Goal: Task Accomplishment & Management: Complete application form

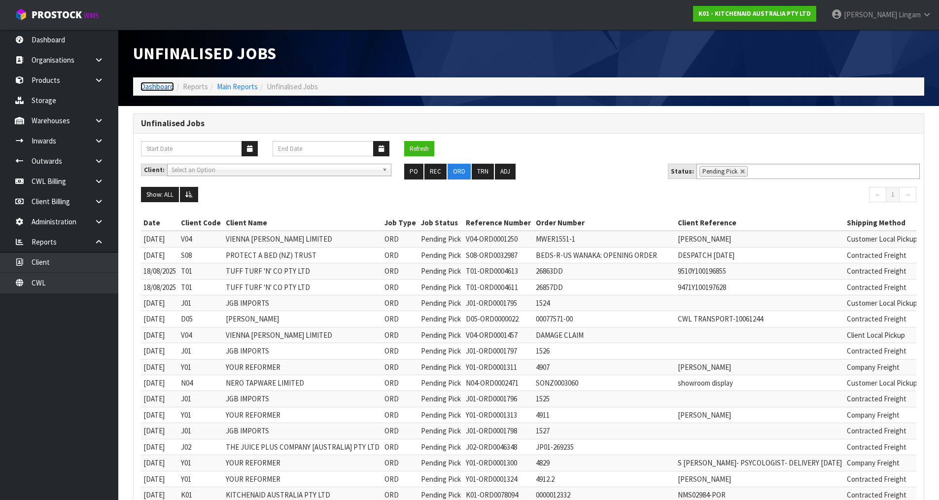
click at [156, 89] on link "Dashboard" at bounding box center [158, 86] width 34 height 9
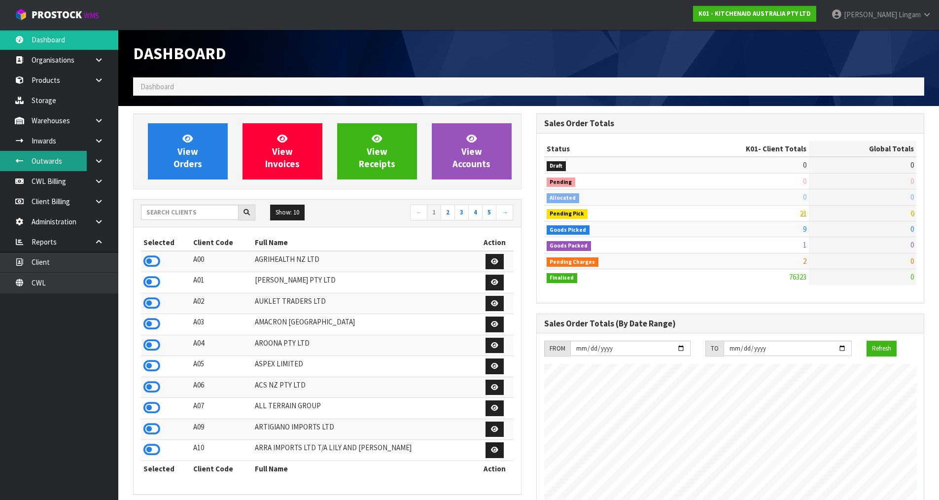
scroll to position [747, 403]
click at [99, 121] on icon at bounding box center [98, 120] width 9 height 7
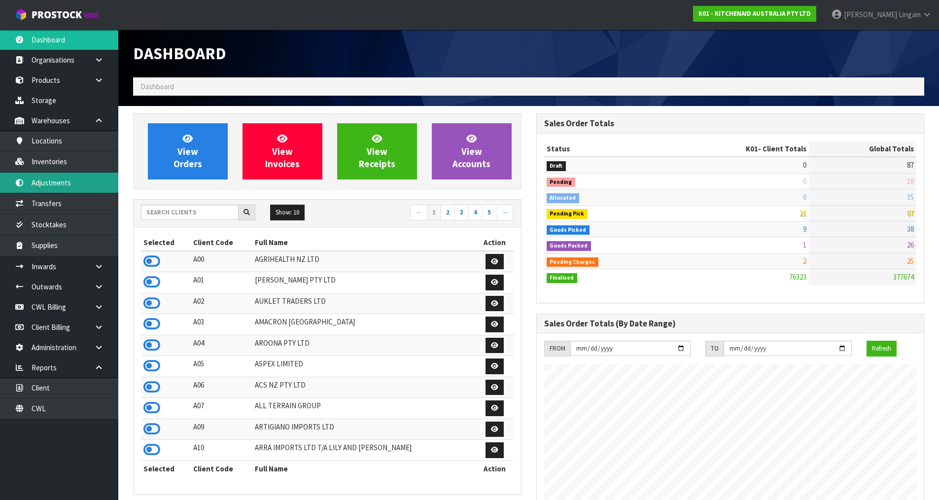
click at [75, 186] on link "Adjustments" at bounding box center [59, 183] width 118 height 20
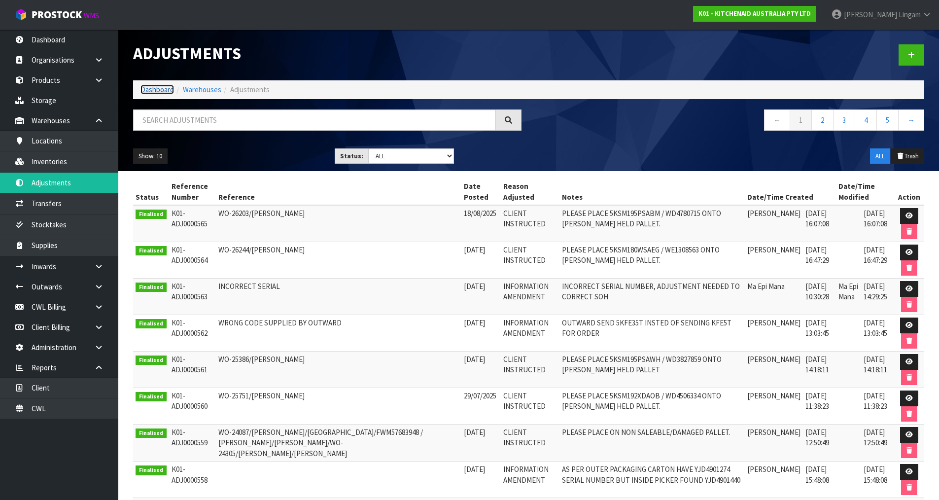
click at [150, 92] on link "Dashboard" at bounding box center [158, 89] width 34 height 9
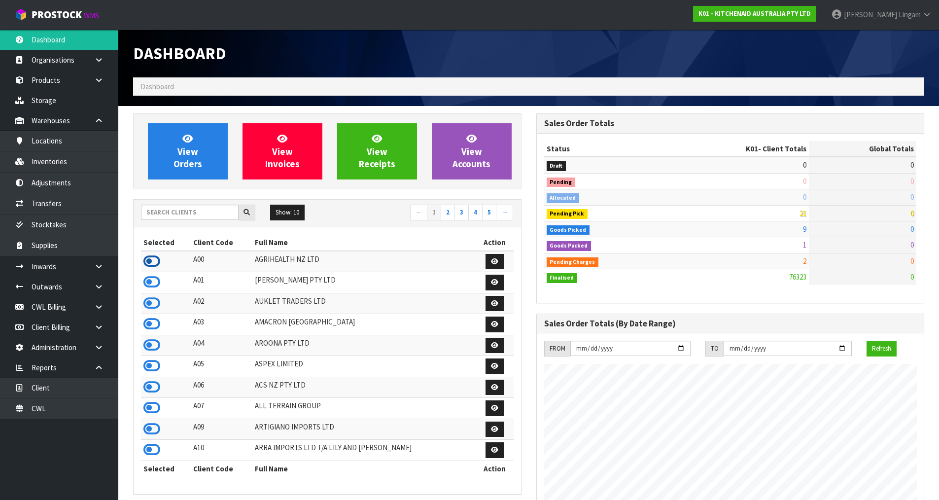
scroll to position [492320, 492663]
click at [152, 260] on icon at bounding box center [151, 261] width 17 height 15
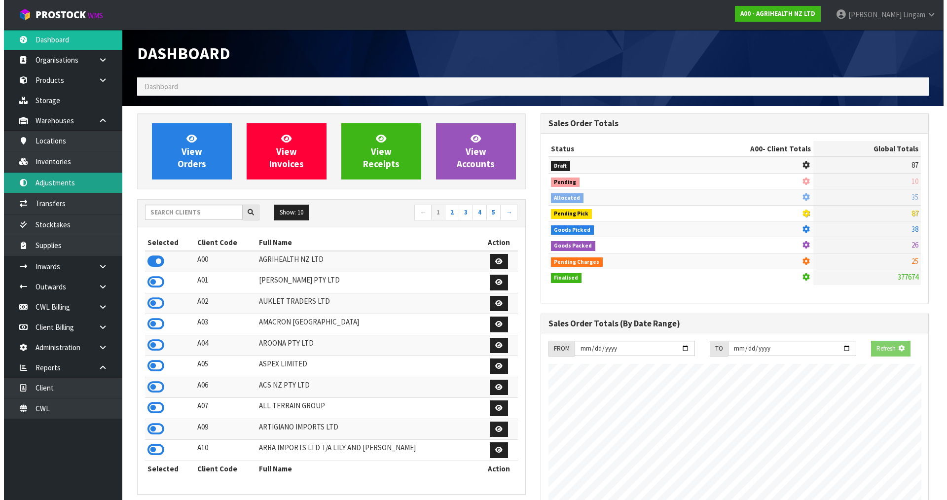
scroll to position [747, 403]
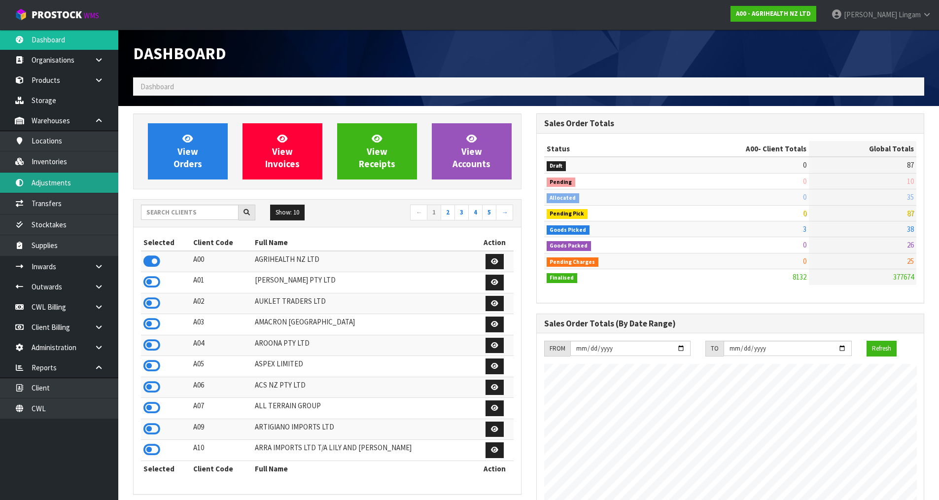
click at [60, 185] on link "Adjustments" at bounding box center [59, 183] width 118 height 20
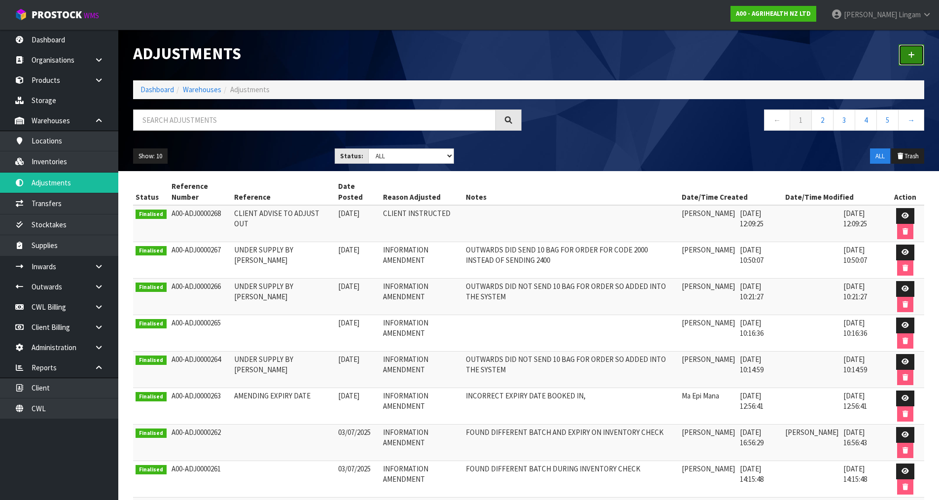
click at [913, 60] on link at bounding box center [912, 54] width 26 height 21
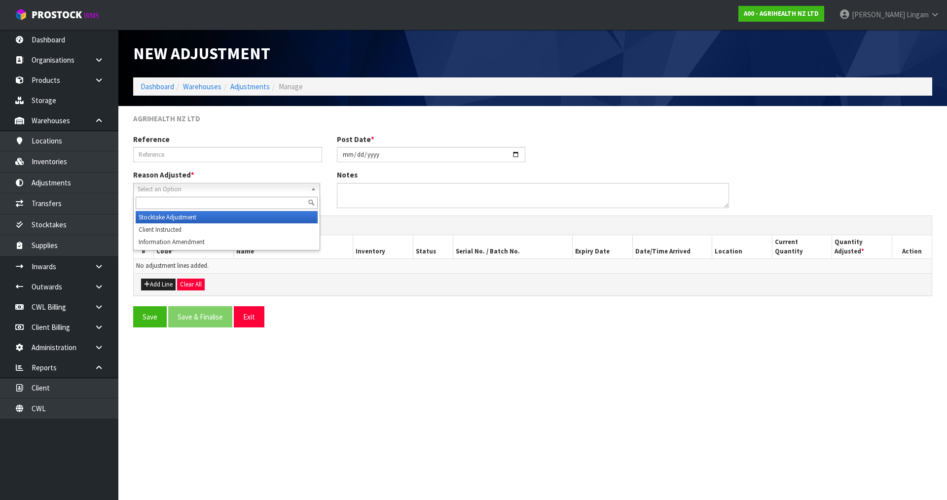
click at [209, 193] on span "Select an Option" at bounding box center [222, 189] width 169 height 12
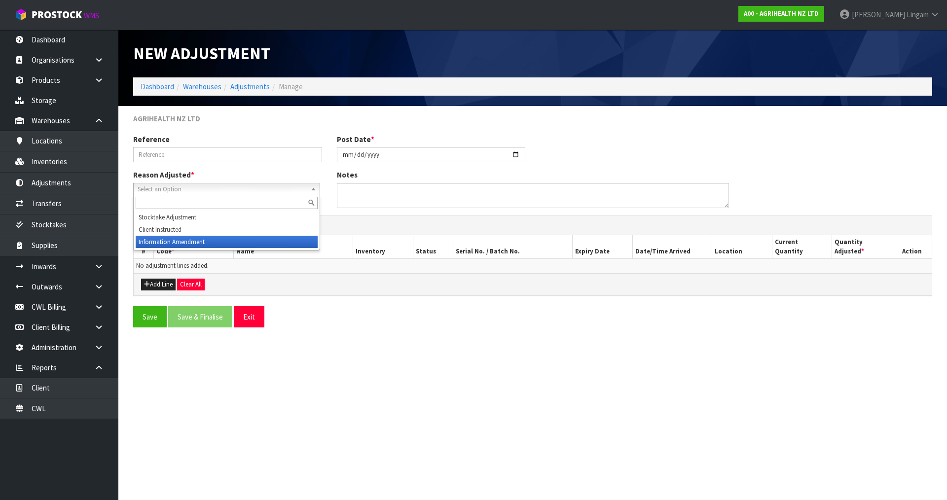
click at [197, 243] on li "Information Amendment" at bounding box center [227, 242] width 182 height 12
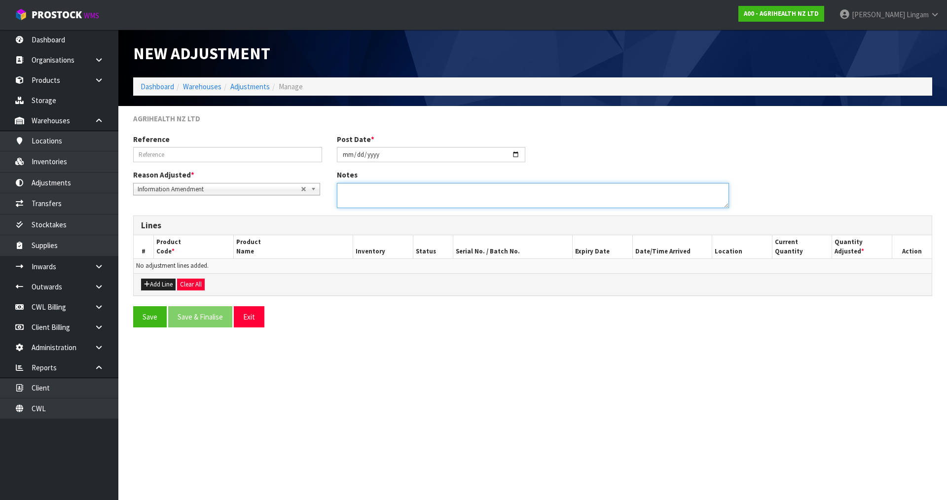
click at [364, 200] on textarea at bounding box center [533, 195] width 392 height 25
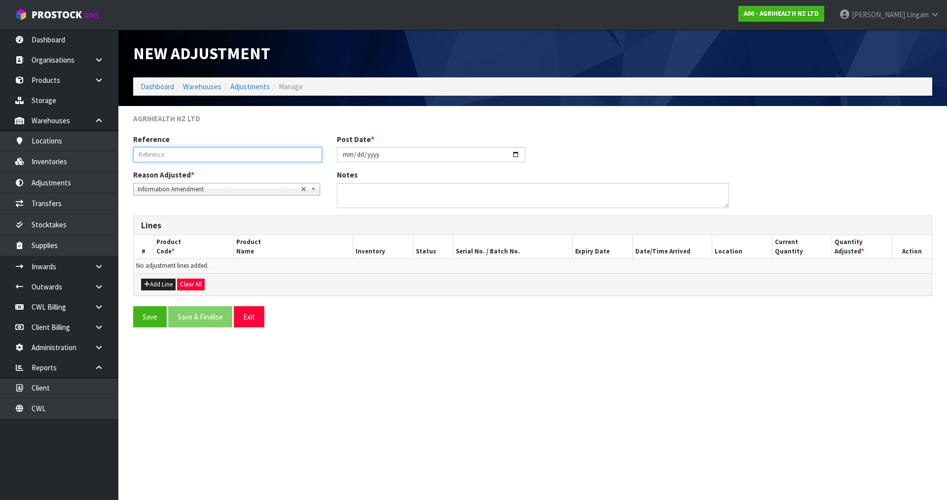
click at [176, 151] on input "text" at bounding box center [227, 154] width 189 height 15
type input "9510"
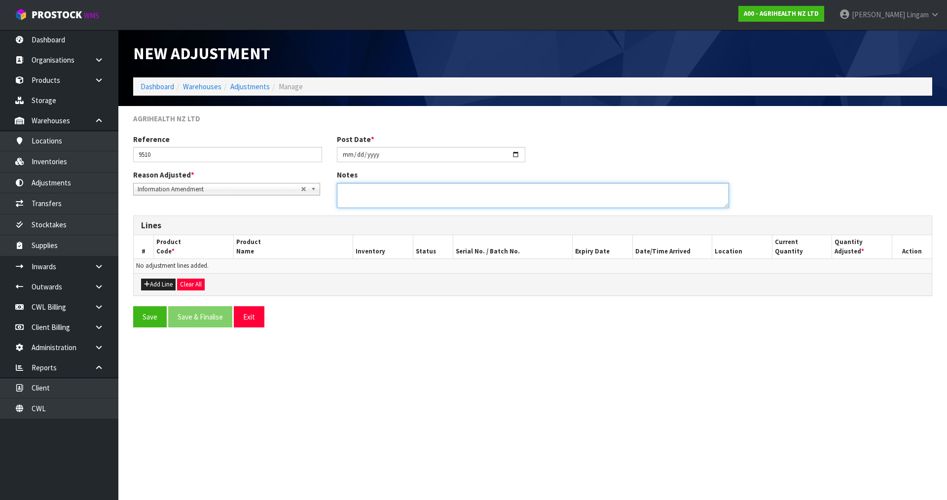
click at [376, 202] on textarea at bounding box center [533, 195] width 392 height 25
type textarea "UPDATING BATCH"
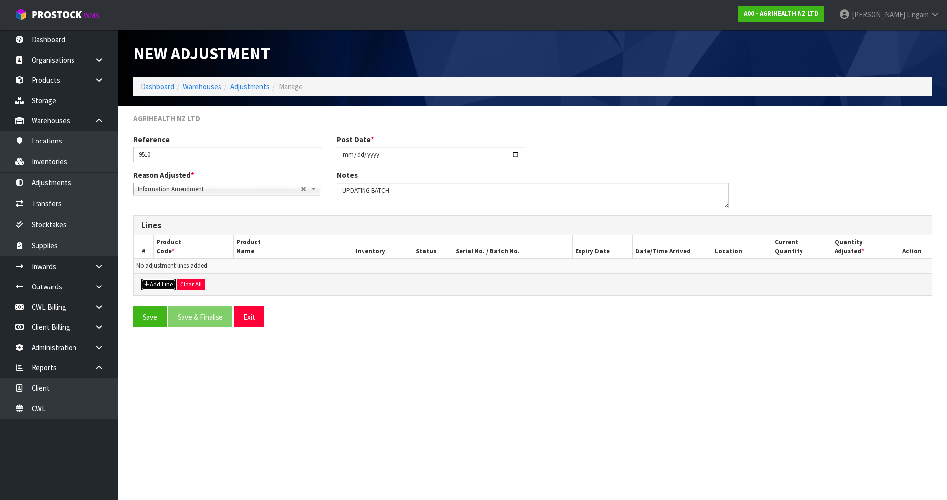
click at [163, 285] on button "Add Line" at bounding box center [158, 285] width 35 height 12
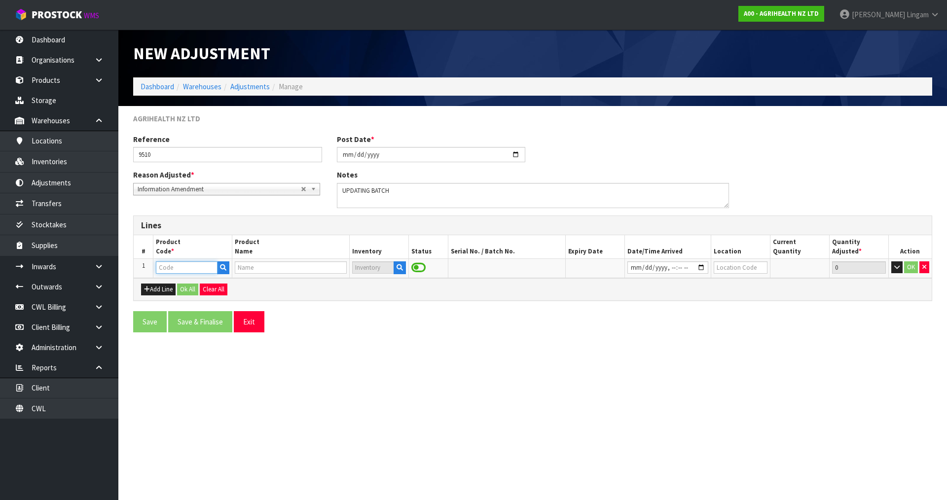
click at [174, 270] on input "text" at bounding box center [186, 267] width 61 height 12
type input "9510"
type input "MILKING APRON – KETOMAX PROMO"
type input "9510"
click at [395, 265] on icon "button" at bounding box center [397, 267] width 6 height 6
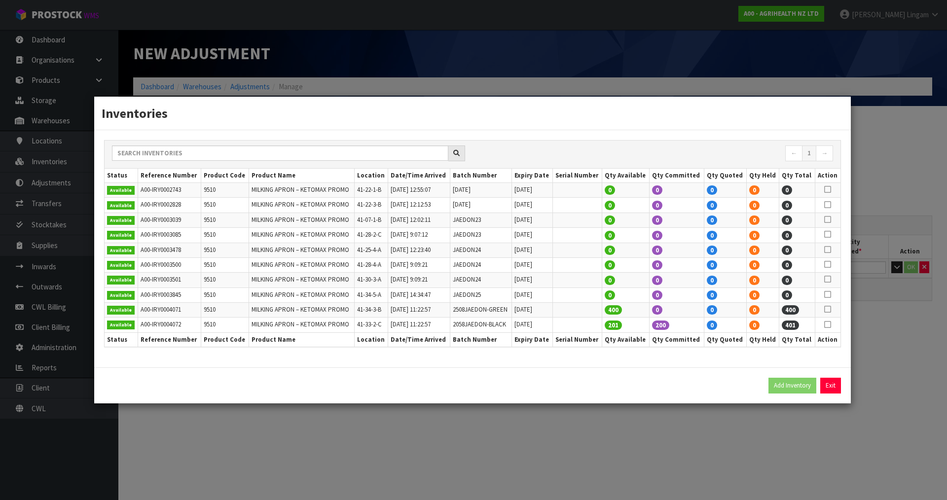
click at [830, 325] on icon at bounding box center [827, 324] width 7 height 0
click at [784, 390] on button "Add Inventory" at bounding box center [792, 386] width 48 height 16
type input "A00-IRY0004072"
type input "[DATE]T11:22:57"
type input "41-33-2-C"
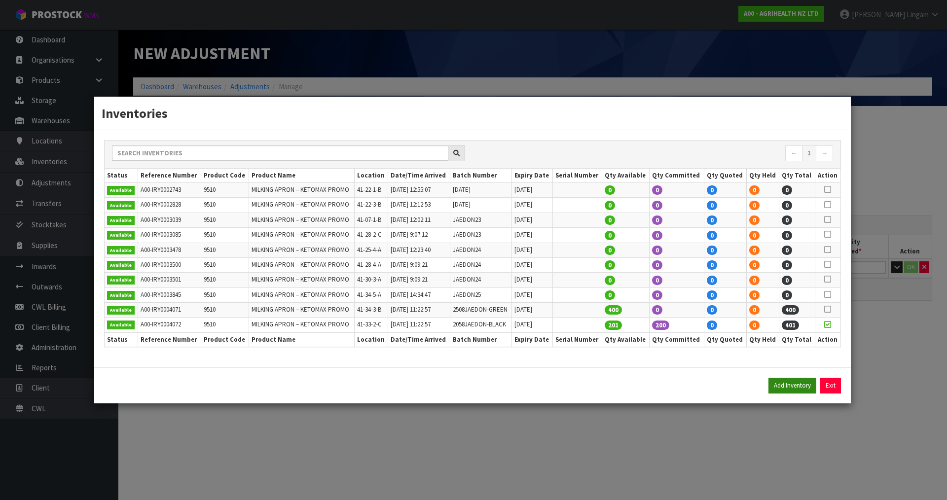
type input "2058JAEDON-BLACK"
type input "[DATE]"
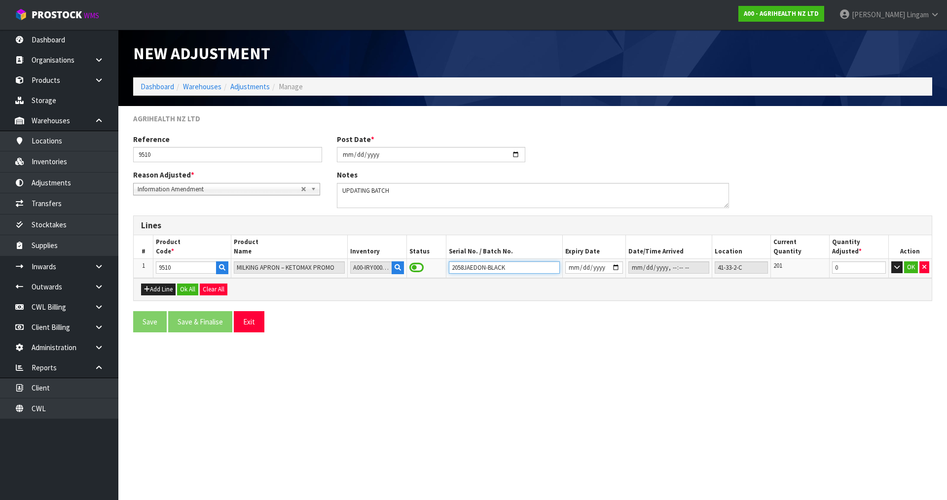
click at [455, 267] on input "2058JAEDON-BLACK" at bounding box center [504, 267] width 111 height 12
type input "2508JAEDON-BLACK"
click at [922, 269] on icon "button" at bounding box center [924, 267] width 4 height 6
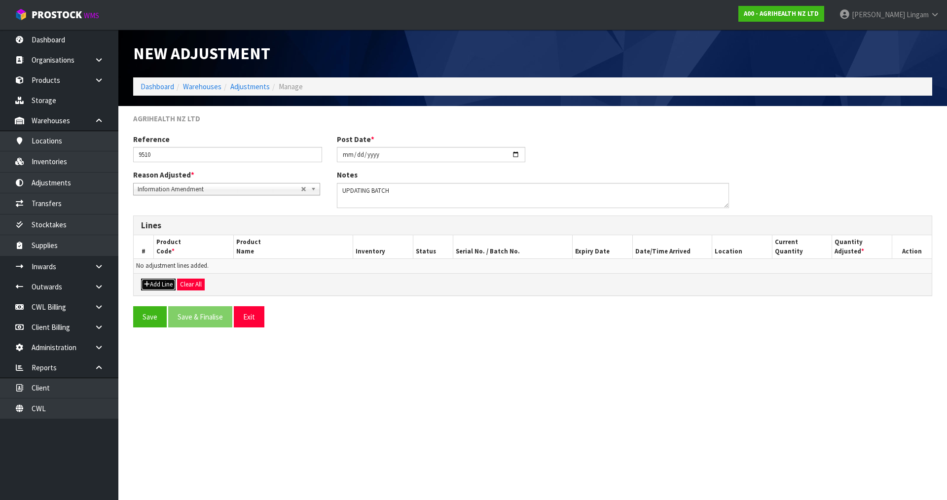
click at [163, 284] on button "Add Line" at bounding box center [158, 285] width 35 height 12
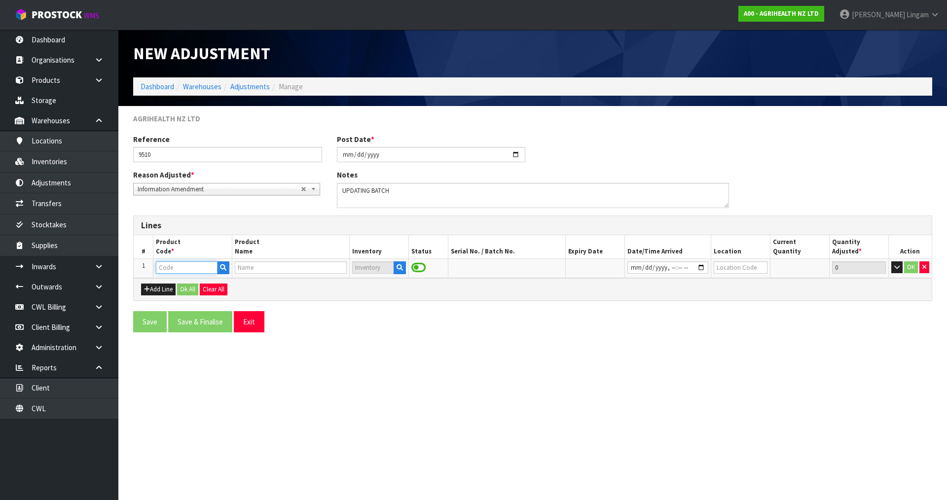
click at [175, 270] on input "text" at bounding box center [186, 267] width 61 height 12
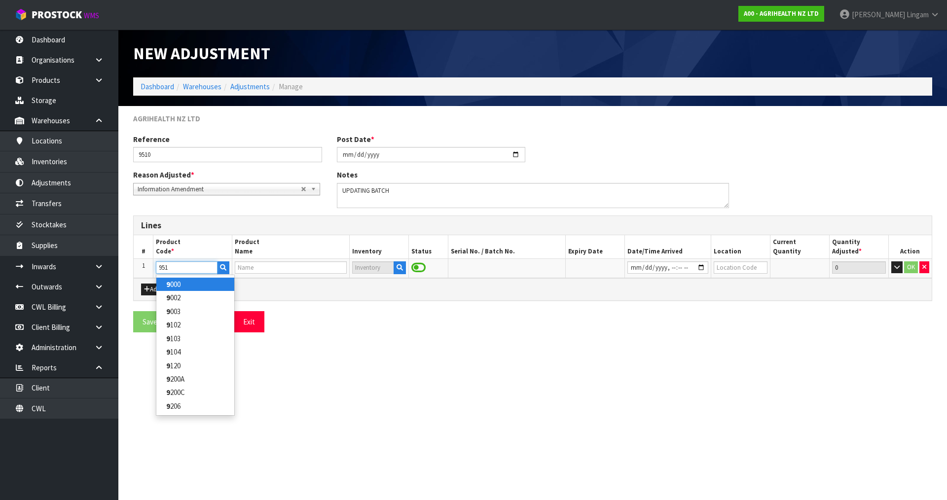
type input "9510"
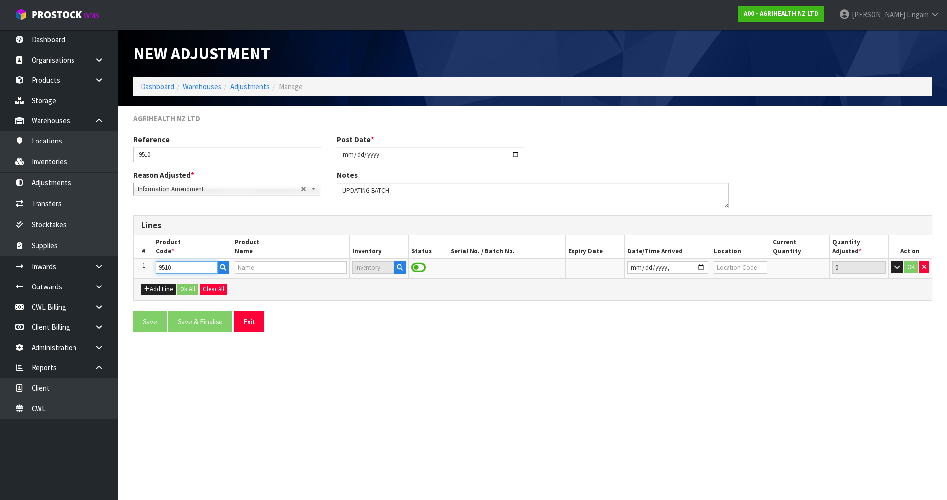
type input "MILKING APRON – KETOMAX PROMO"
type input "9510"
click at [397, 266] on icon "button" at bounding box center [397, 267] width 6 height 6
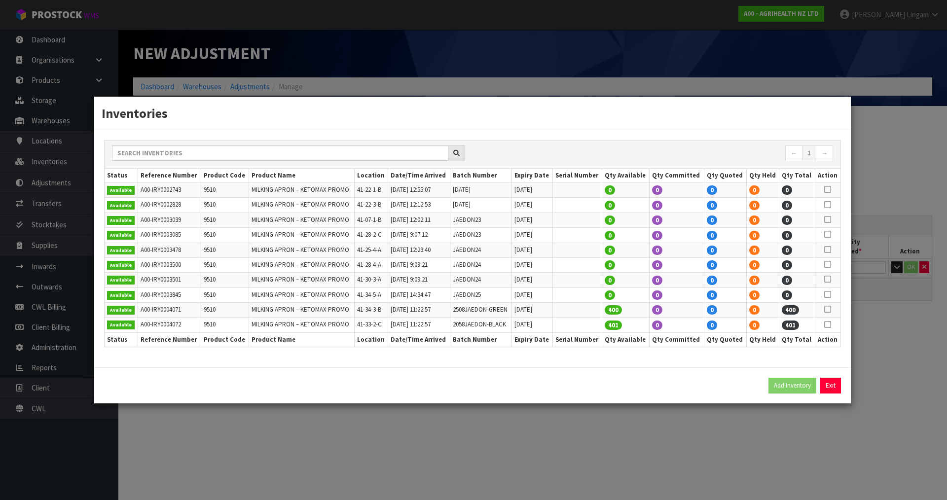
click at [829, 324] on icon at bounding box center [827, 324] width 7 height 0
click at [792, 386] on button "Add Inventory" at bounding box center [792, 386] width 48 height 16
type input "A00-IRY0004072"
type input "[DATE]T11:22:57"
type input "41-33-2-C"
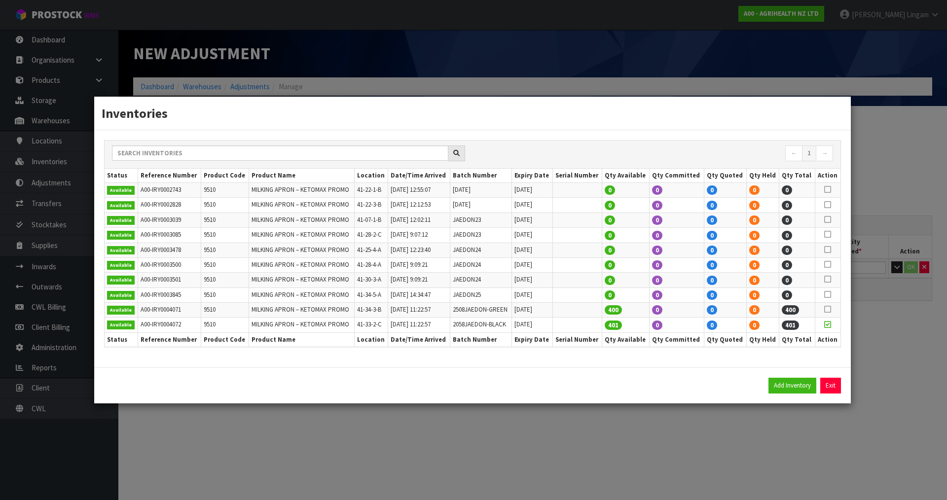
type input "2058JAEDON-BLACK"
type input "[DATE]"
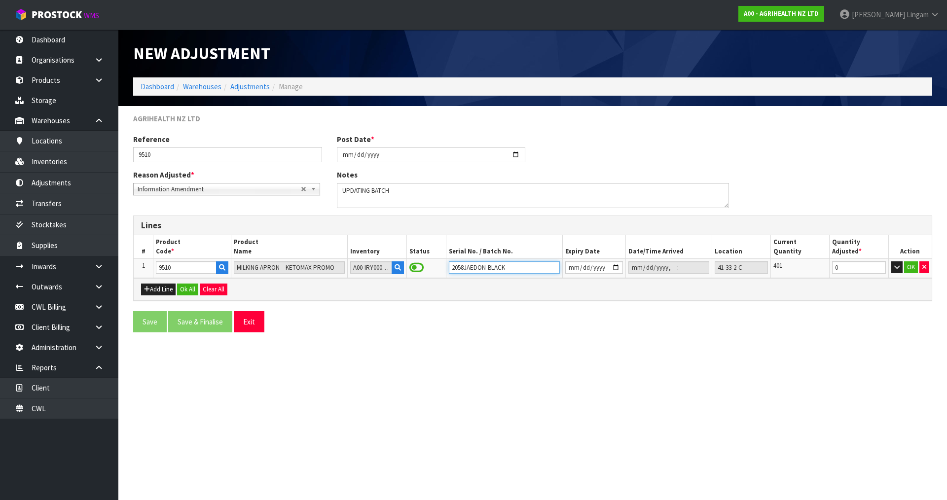
click at [457, 268] on input "2058JAEDON-BLACK" at bounding box center [504, 267] width 111 height 12
type input "2508JAEDON-BLACK"
click at [190, 286] on button "Ok All" at bounding box center [187, 290] width 21 height 12
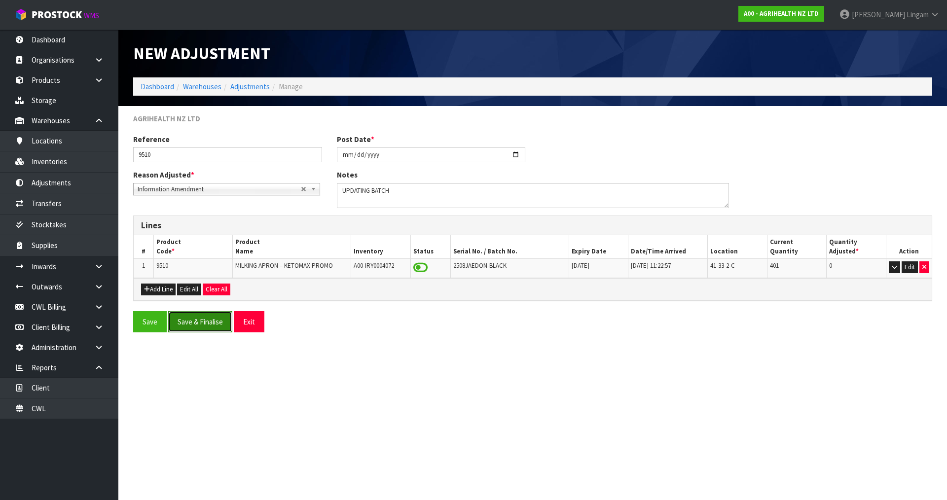
click at [201, 325] on button "Save & Finalise" at bounding box center [200, 321] width 64 height 21
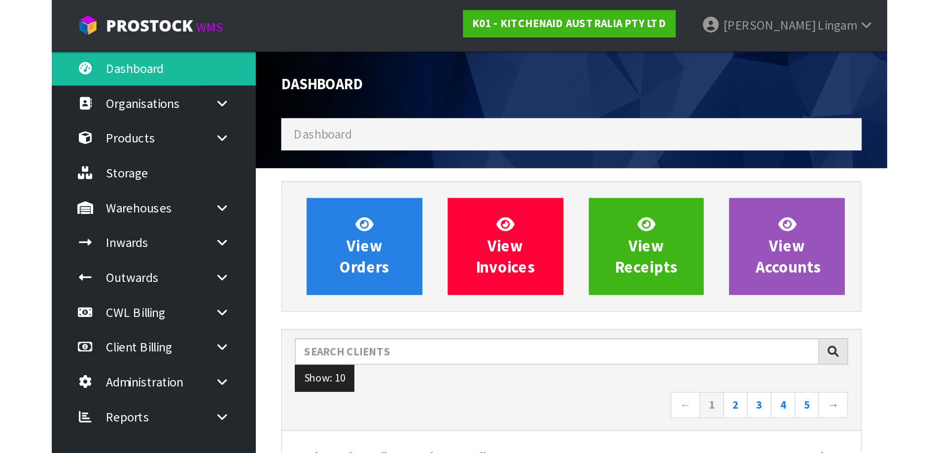
scroll to position [747, 403]
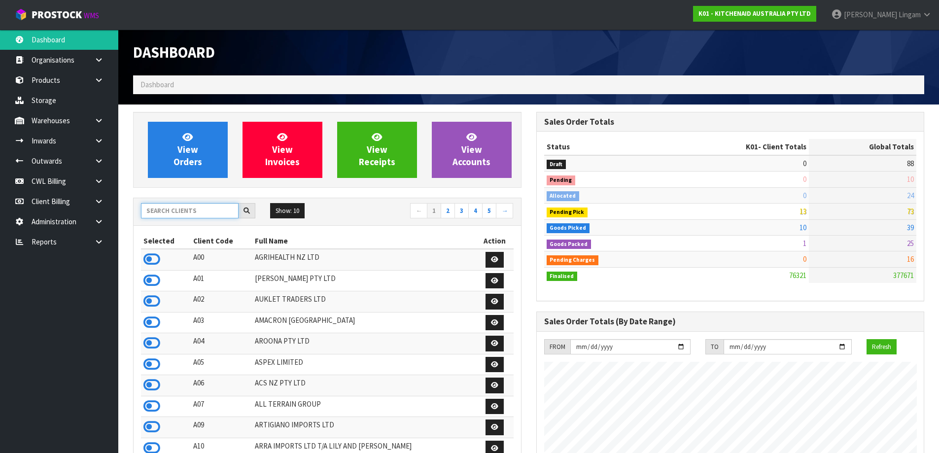
click at [160, 213] on input "text" at bounding box center [190, 210] width 98 height 15
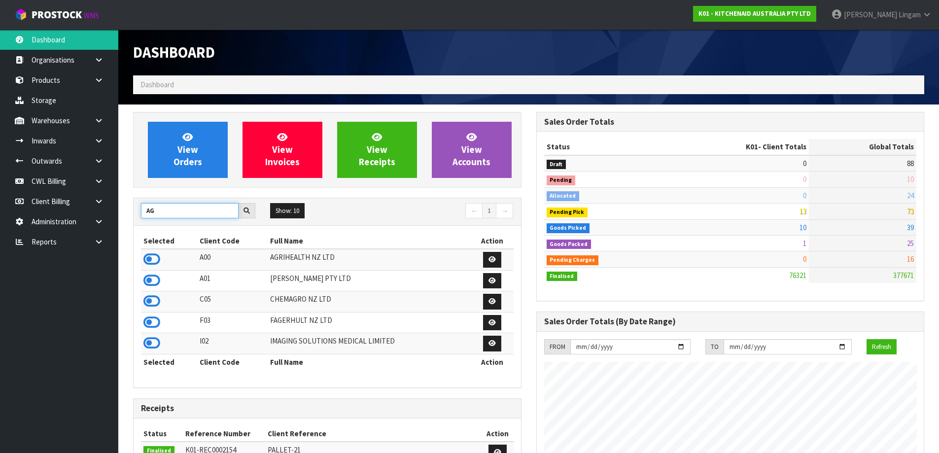
type input "AG"
click at [153, 258] on icon at bounding box center [151, 259] width 17 height 15
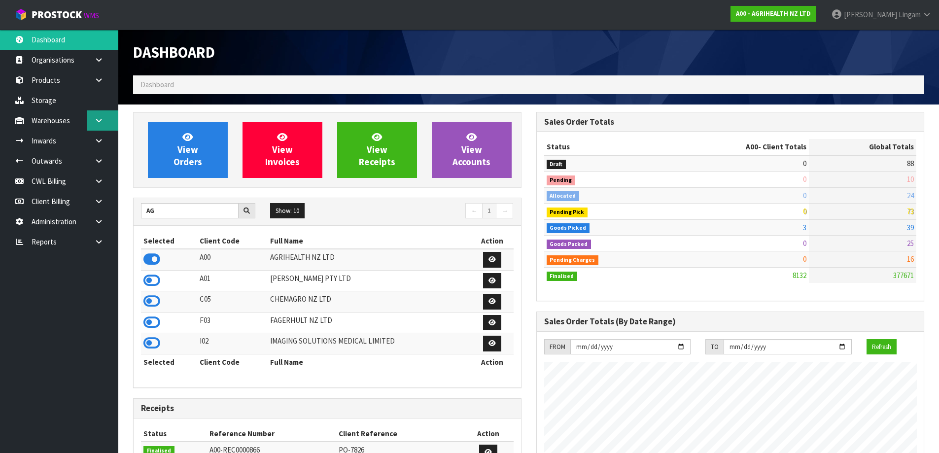
click at [103, 124] on icon at bounding box center [98, 120] width 9 height 7
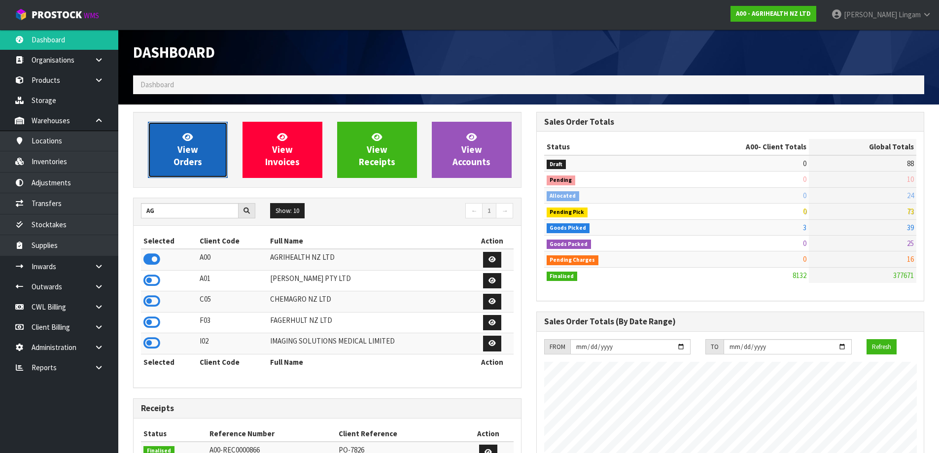
click at [194, 161] on span "View Orders" at bounding box center [188, 149] width 29 height 37
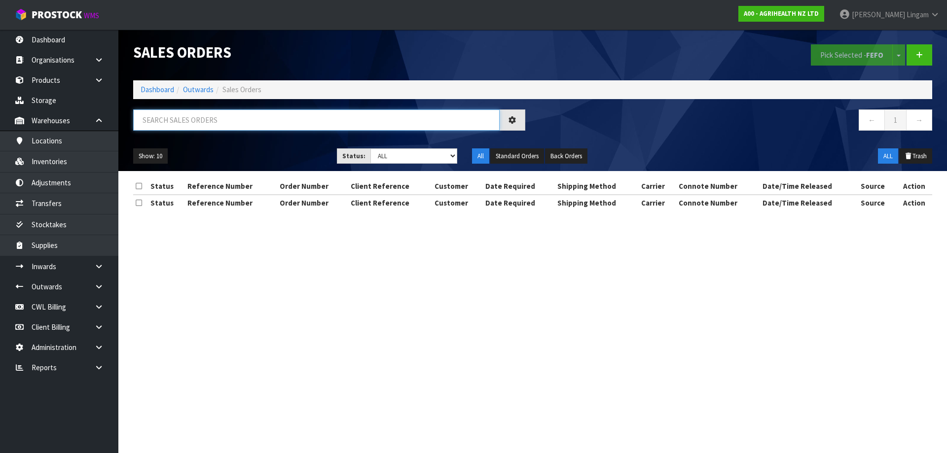
click at [225, 115] on input "text" at bounding box center [316, 119] width 366 height 21
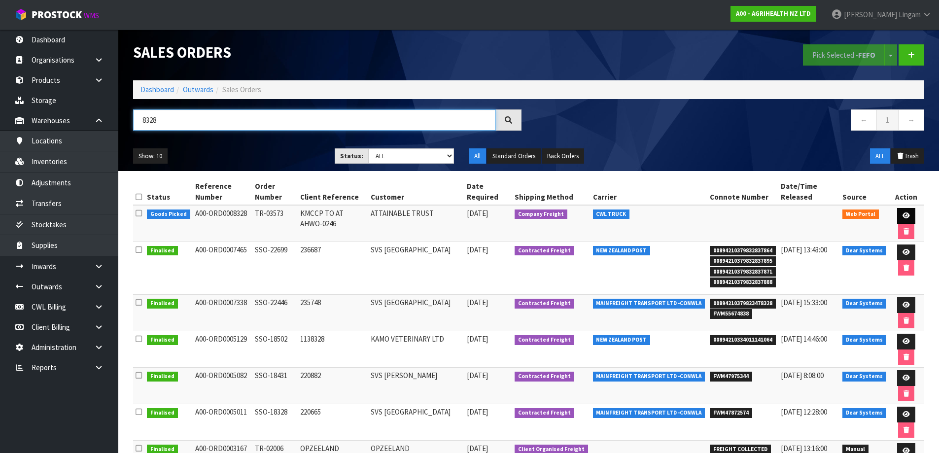
type input "8328"
click at [906, 215] on icon at bounding box center [906, 216] width 7 height 6
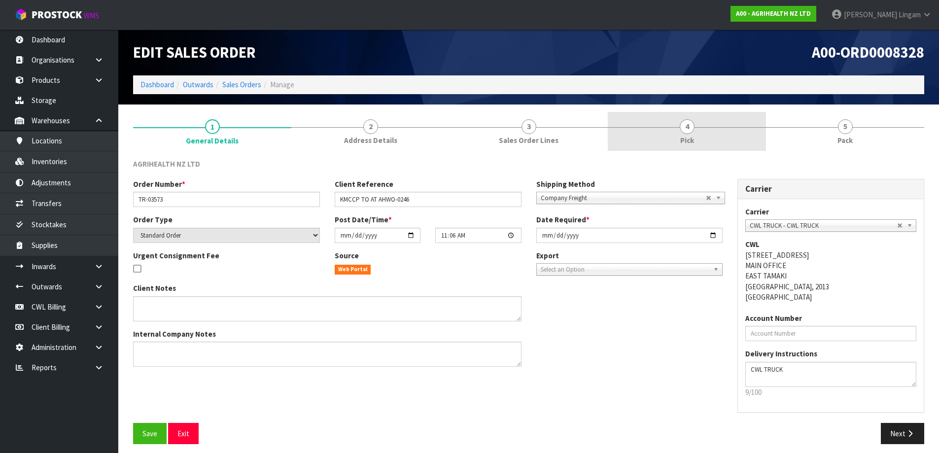
click at [697, 133] on link "4 Pick" at bounding box center [687, 131] width 158 height 39
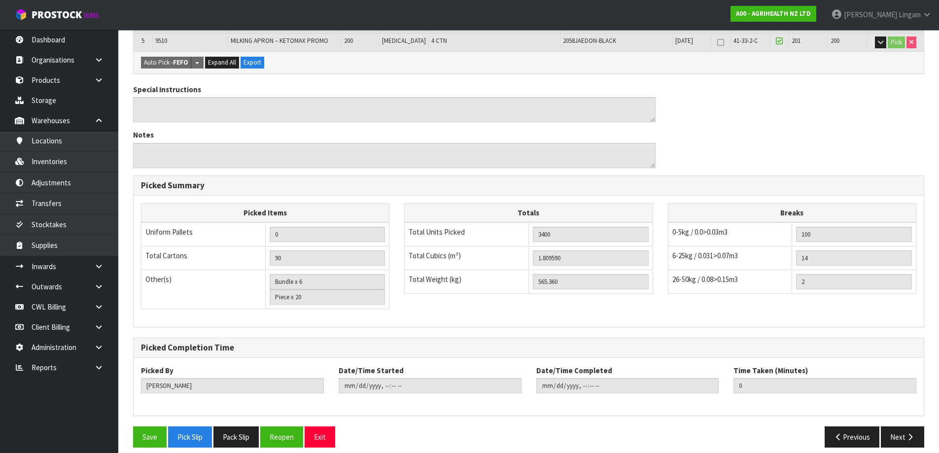
scroll to position [292, 0]
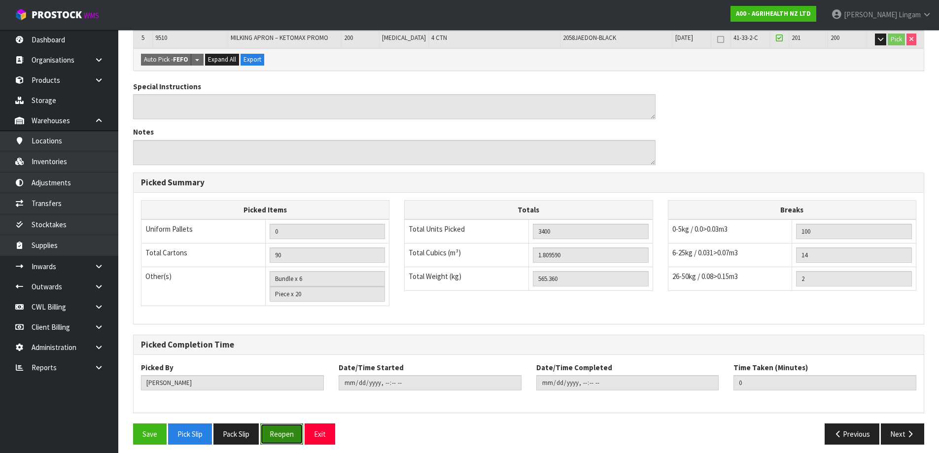
click at [285, 429] on button "Reopen" at bounding box center [281, 434] width 43 height 21
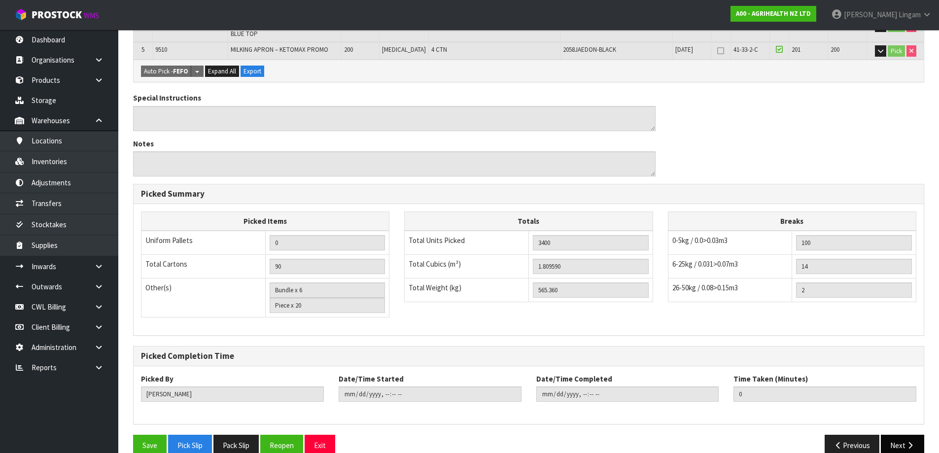
scroll to position [328, 0]
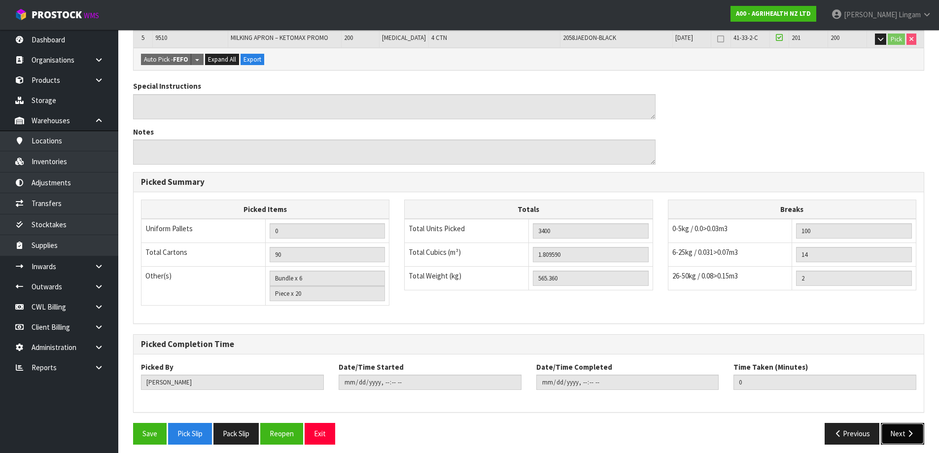
click at [903, 425] on button "Next" at bounding box center [902, 433] width 43 height 21
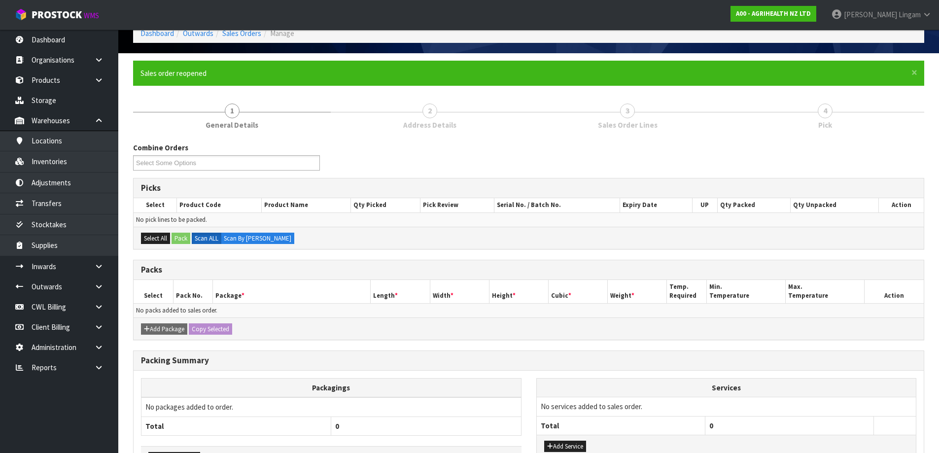
scroll to position [121, 0]
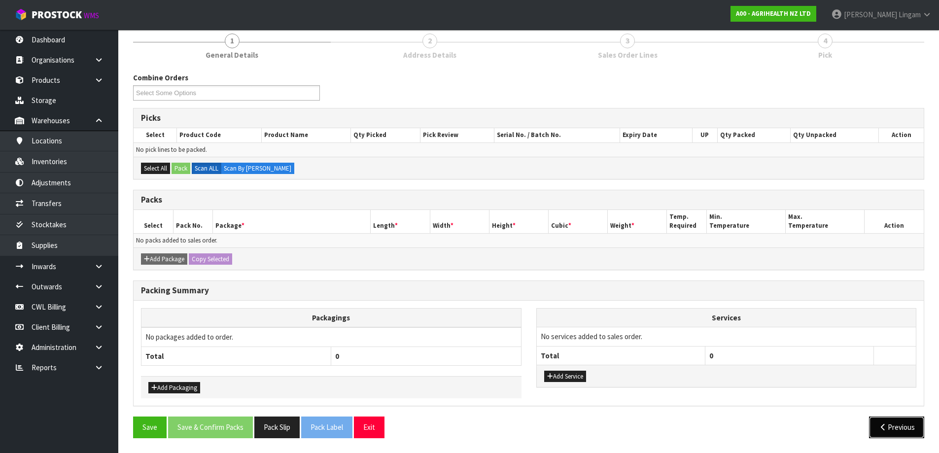
click at [907, 427] on button "Previous" at bounding box center [896, 427] width 55 height 21
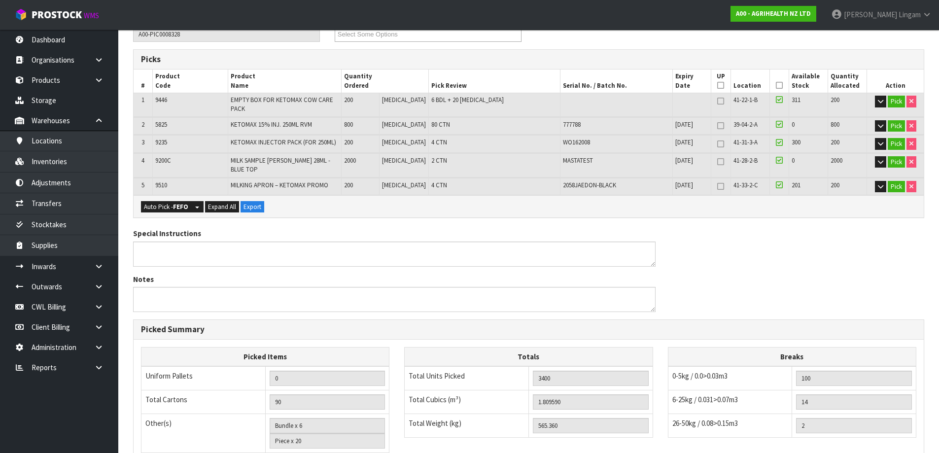
scroll to position [180, 0]
click at [896, 181] on button "Pick" at bounding box center [896, 187] width 17 height 12
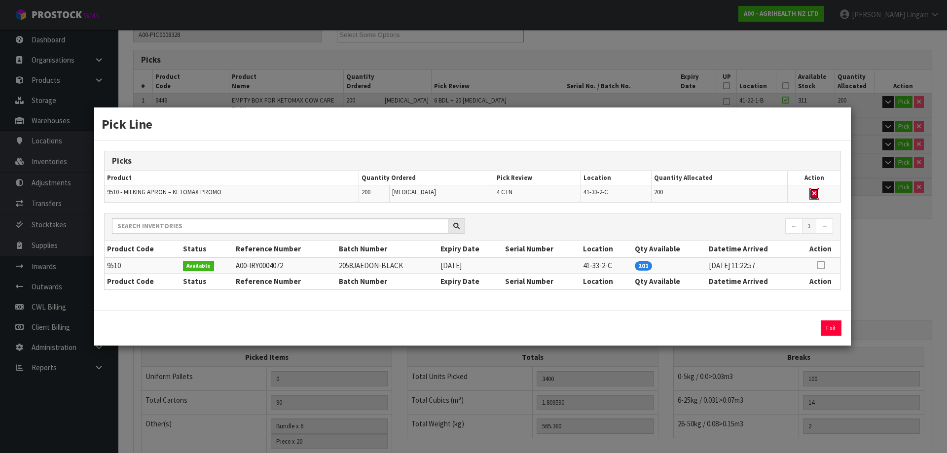
click at [812, 194] on button "button" at bounding box center [814, 194] width 10 height 12
type input "86"
type input "3200"
type input "1.56279"
type input "495.36"
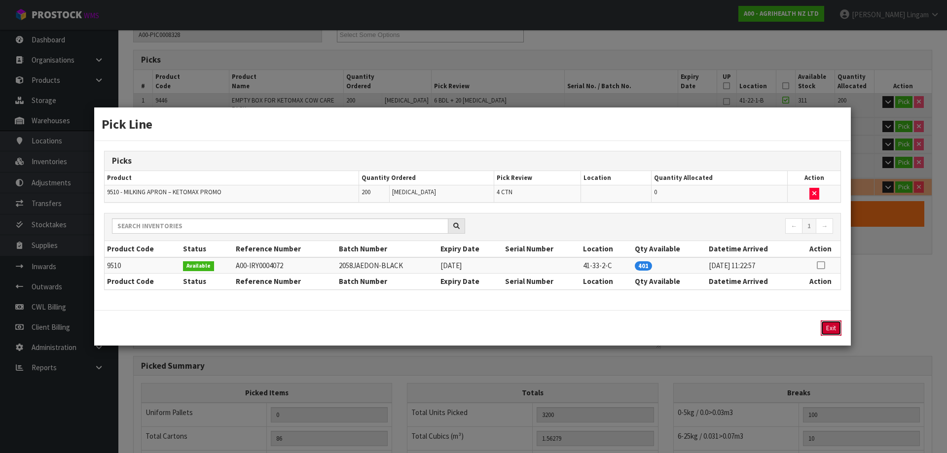
click at [833, 333] on button "Exit" at bounding box center [830, 327] width 21 height 15
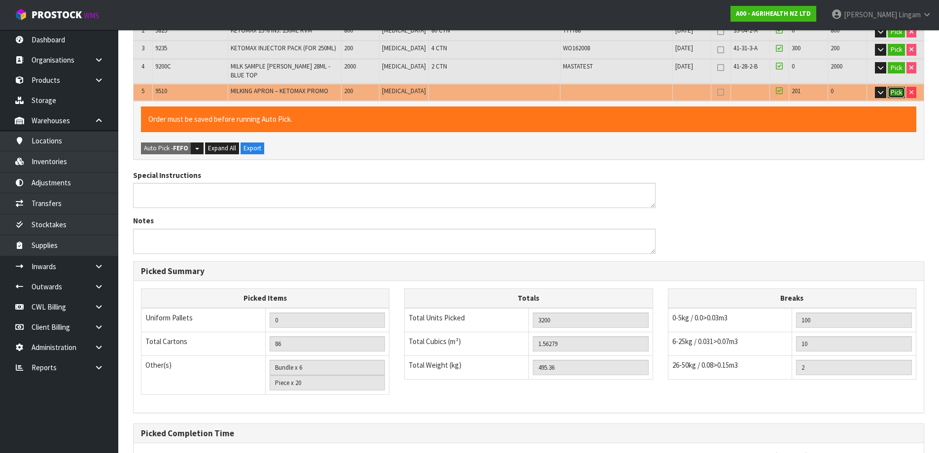
scroll to position [363, 0]
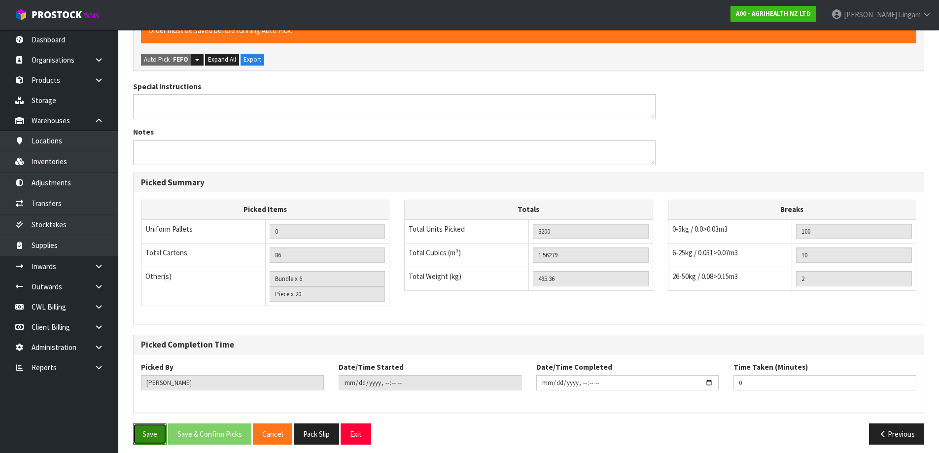
click at [152, 430] on button "Save" at bounding box center [150, 434] width 34 height 21
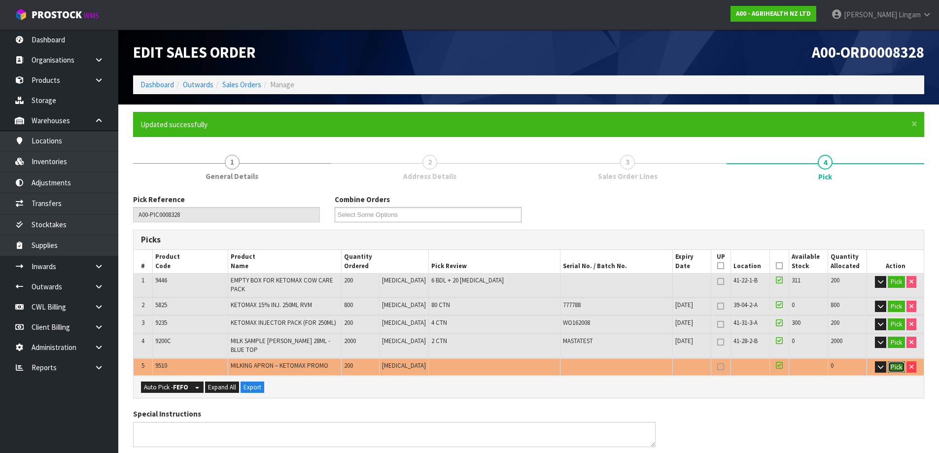
click at [897, 363] on button "Pick" at bounding box center [896, 367] width 17 height 12
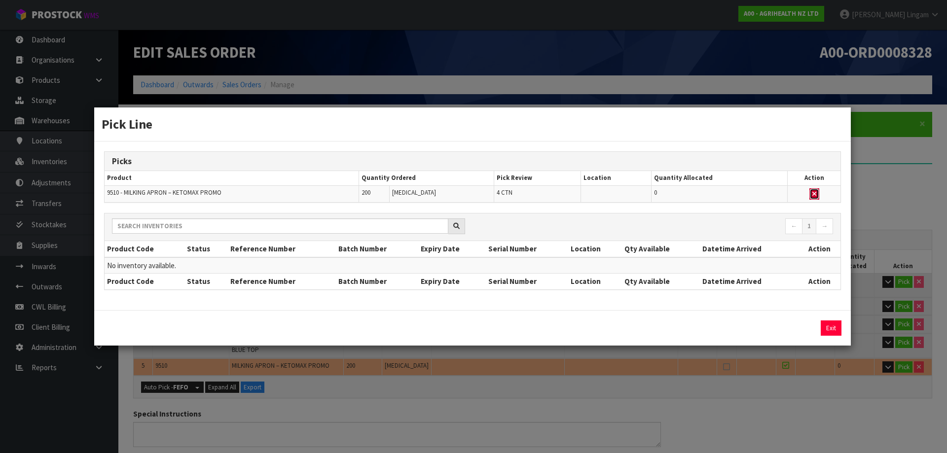
click at [813, 191] on icon "button" at bounding box center [814, 194] width 4 height 6
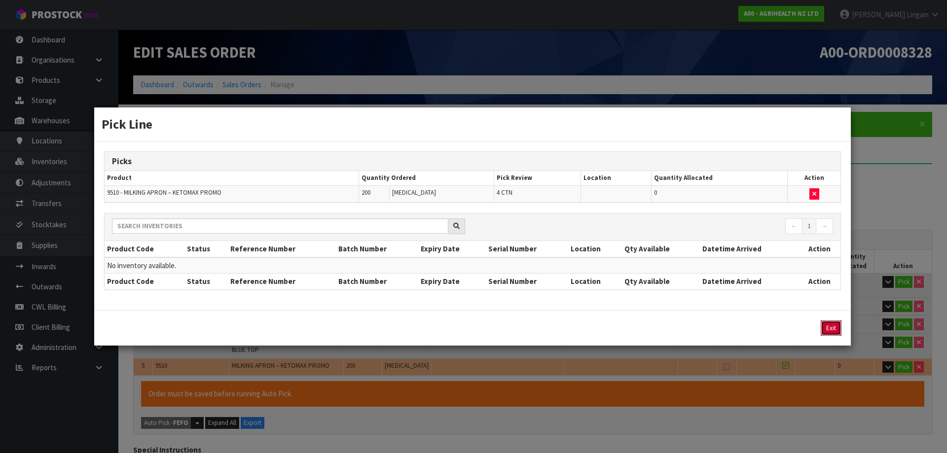
click at [827, 327] on button "Exit" at bounding box center [830, 327] width 21 height 15
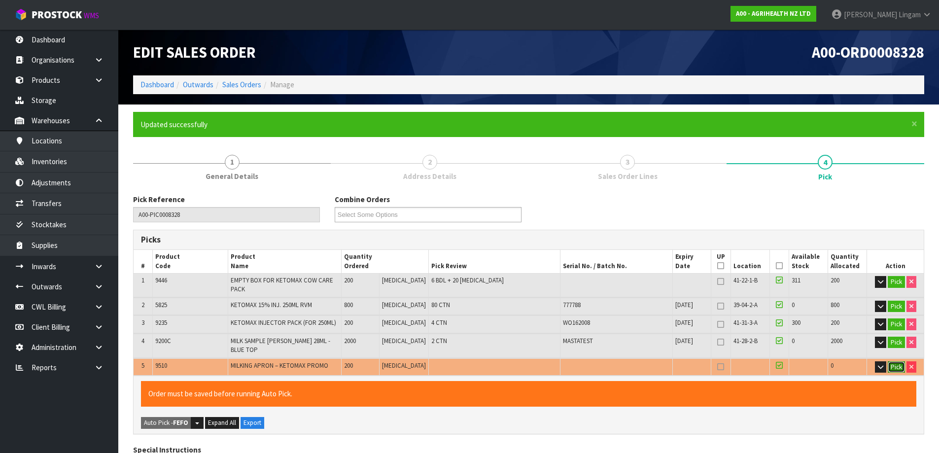
click at [893, 361] on button "Pick" at bounding box center [896, 367] width 17 height 12
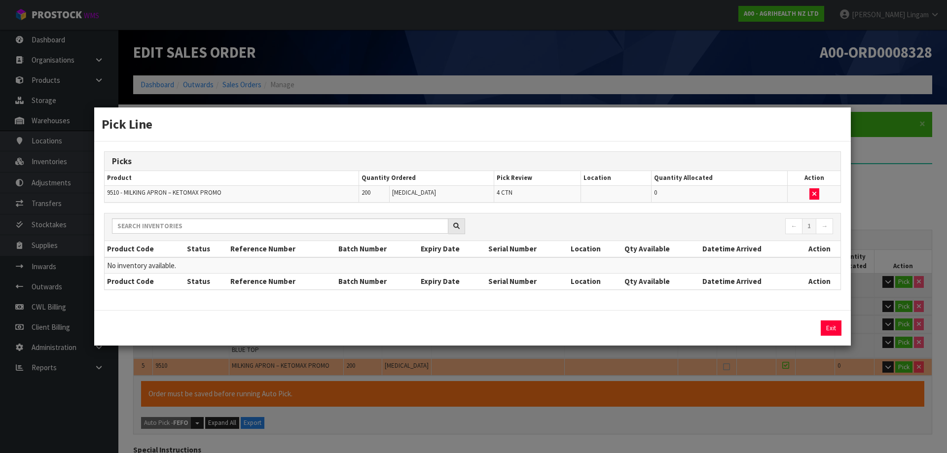
click at [565, 398] on div "Pick Line Picks Product Quantity Ordered Pick Review Location Quantity Allocate…" at bounding box center [473, 226] width 947 height 453
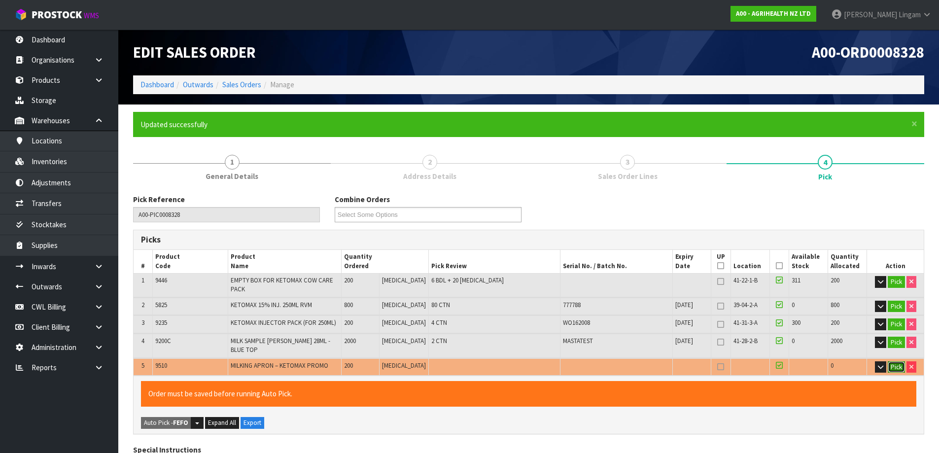
click at [894, 361] on button "Pick" at bounding box center [896, 367] width 17 height 12
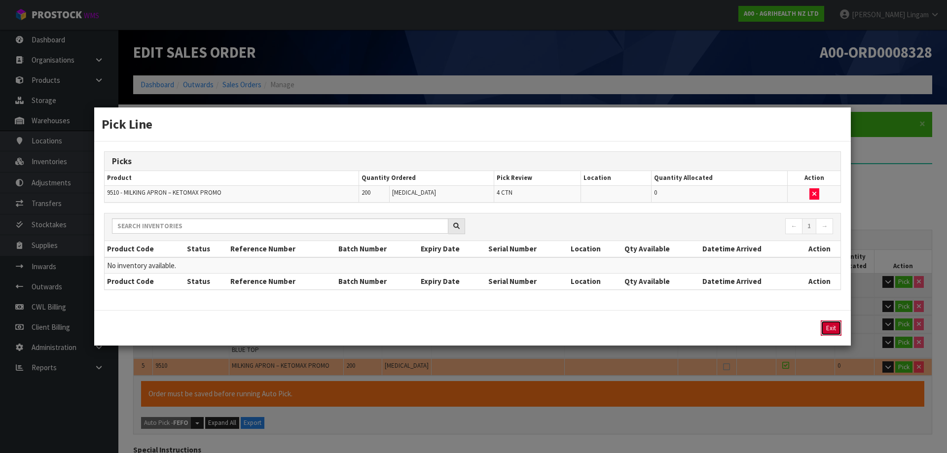
click at [831, 329] on button "Exit" at bounding box center [830, 327] width 21 height 15
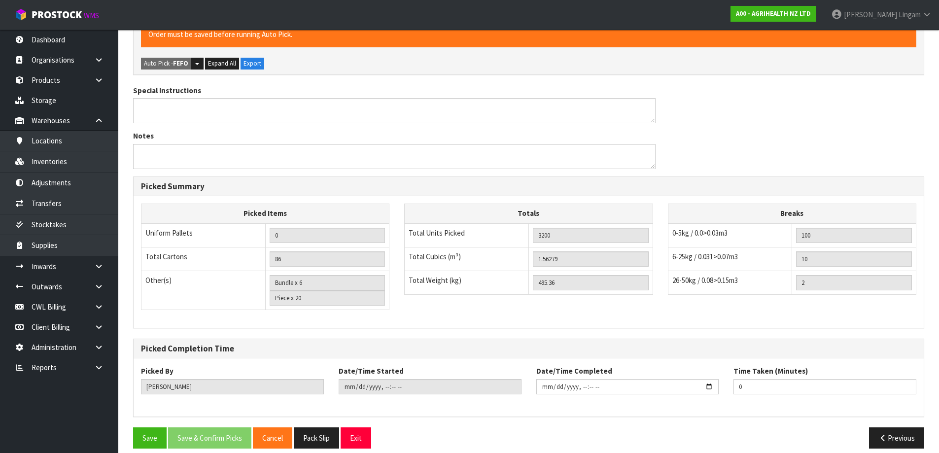
scroll to position [363, 0]
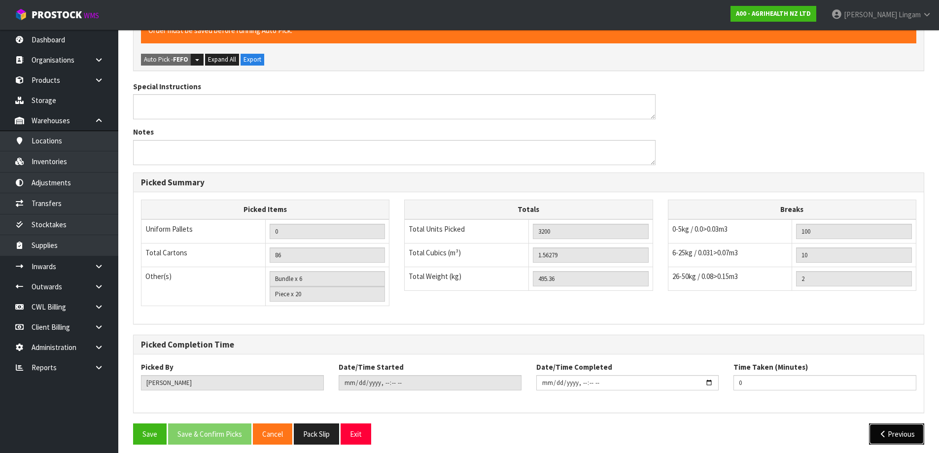
click at [905, 428] on button "Previous" at bounding box center [896, 434] width 55 height 21
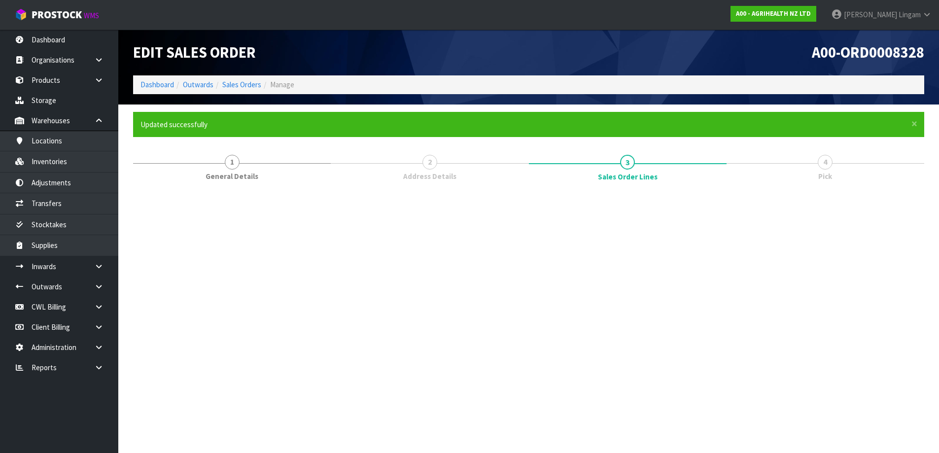
scroll to position [0, 0]
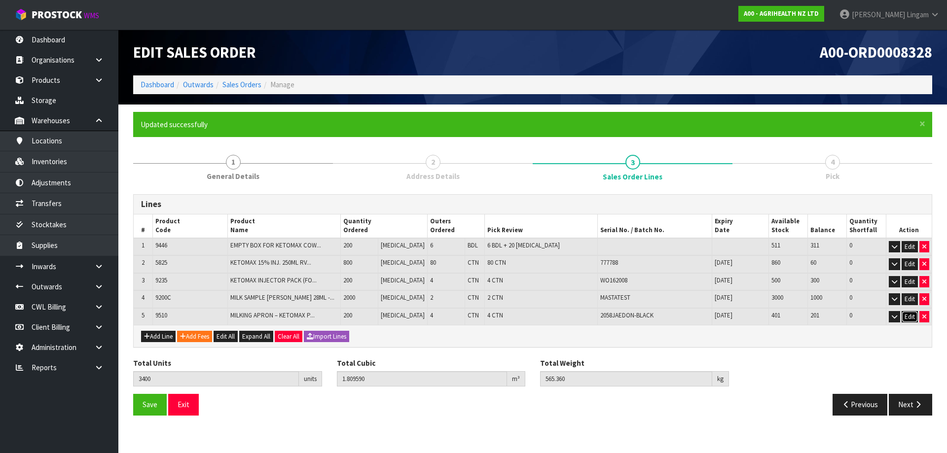
click at [915, 316] on button "Edit" at bounding box center [909, 317] width 16 height 12
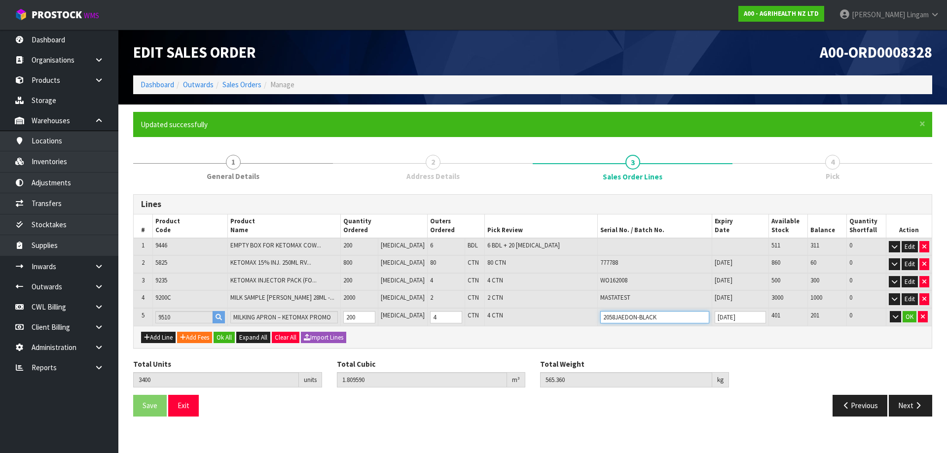
drag, startPoint x: 662, startPoint y: 318, endPoint x: 523, endPoint y: 339, distance: 141.1
click at [523, 339] on div "Lines # Product Code Product Name Quantity Ordered Outers Ordered Pick Review S…" at bounding box center [532, 271] width 799 height 154
type input "5"
type input "2508"
click at [631, 350] on link "2508 JAEDON-BLACK" at bounding box center [634, 347] width 86 height 13
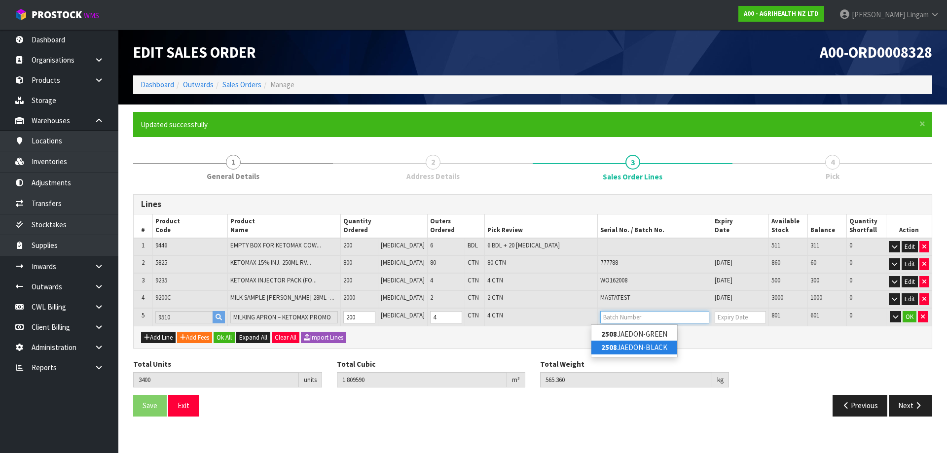
type input "2508JAEDON-BLACK"
type input "[DATE]"
click at [231, 338] on button "Ok All" at bounding box center [223, 338] width 21 height 12
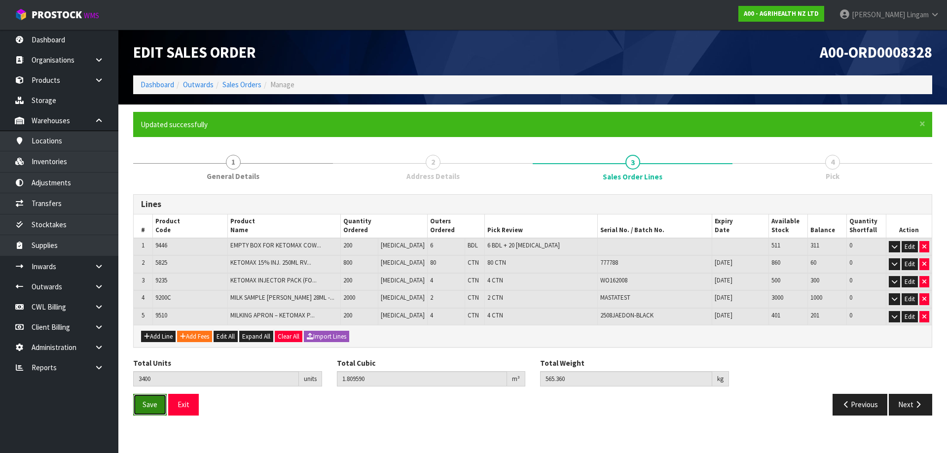
click at [144, 411] on button "Save" at bounding box center [150, 404] width 34 height 21
click at [906, 408] on button "Next" at bounding box center [910, 404] width 43 height 21
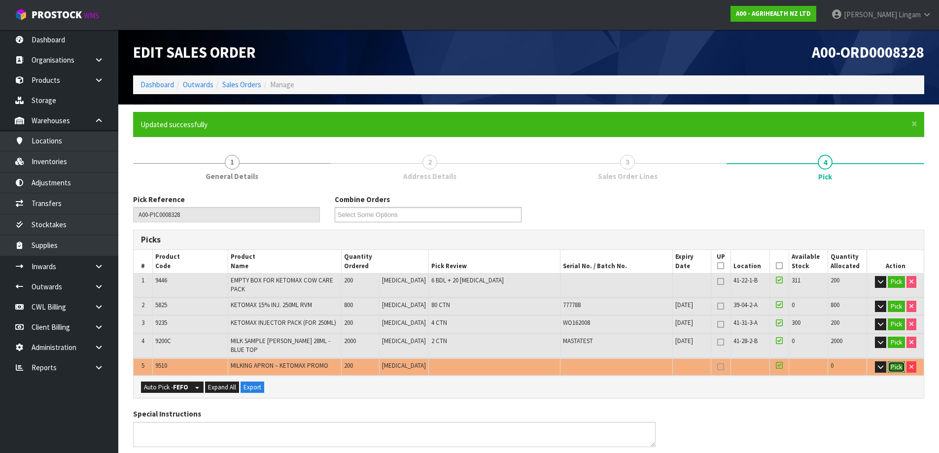
click at [897, 361] on button "Pick" at bounding box center [896, 367] width 17 height 12
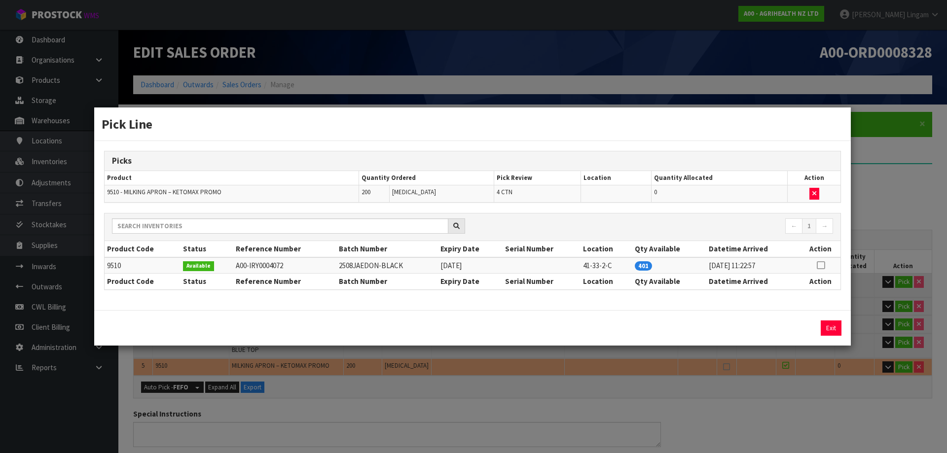
click at [823, 266] on icon at bounding box center [821, 265] width 8 height 0
click at [795, 329] on button "Assign Pick" at bounding box center [797, 327] width 40 height 15
type input "90"
type input "3400"
type input "1.80959"
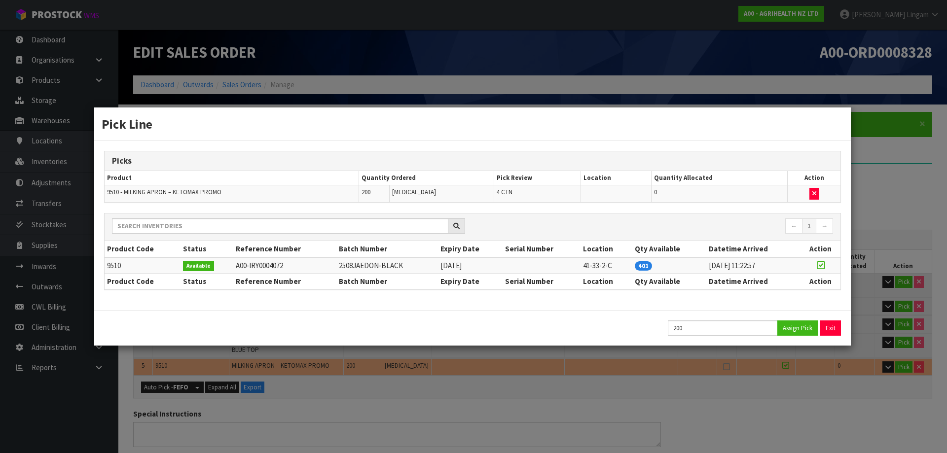
type input "565.36"
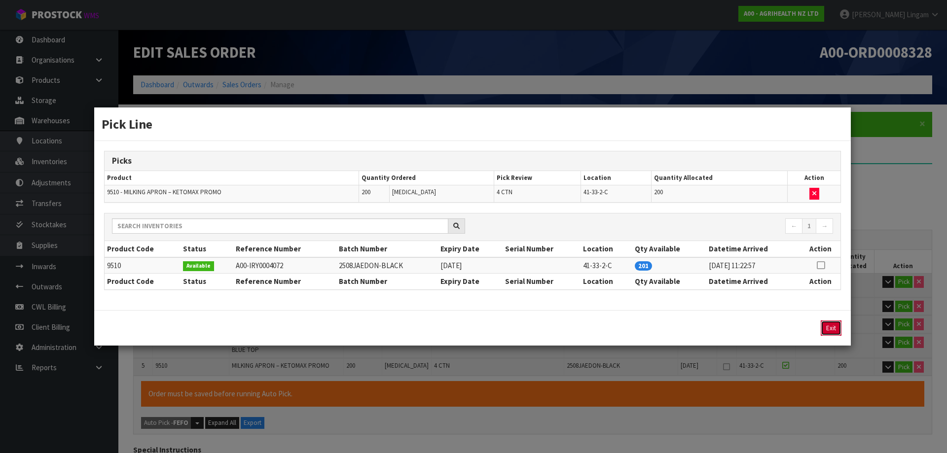
click at [837, 327] on button "Exit" at bounding box center [830, 327] width 21 height 15
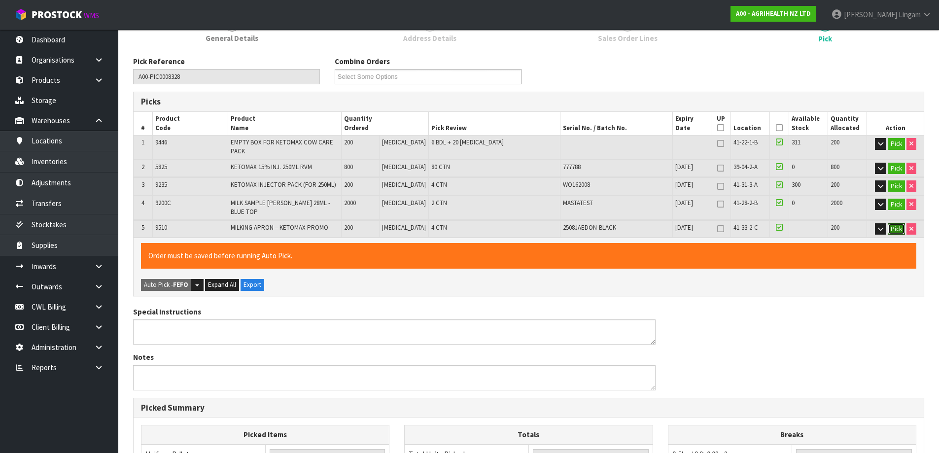
scroll to position [345, 0]
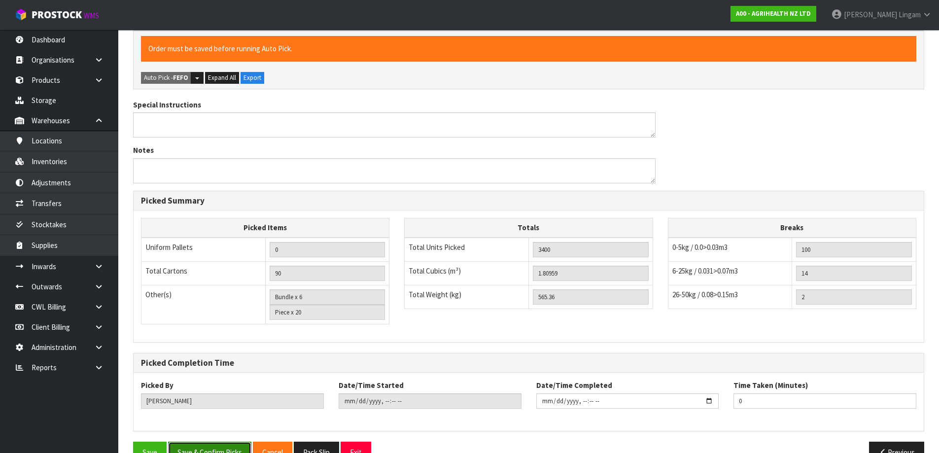
click at [222, 448] on button "Save & Confirm Picks" at bounding box center [209, 452] width 83 height 21
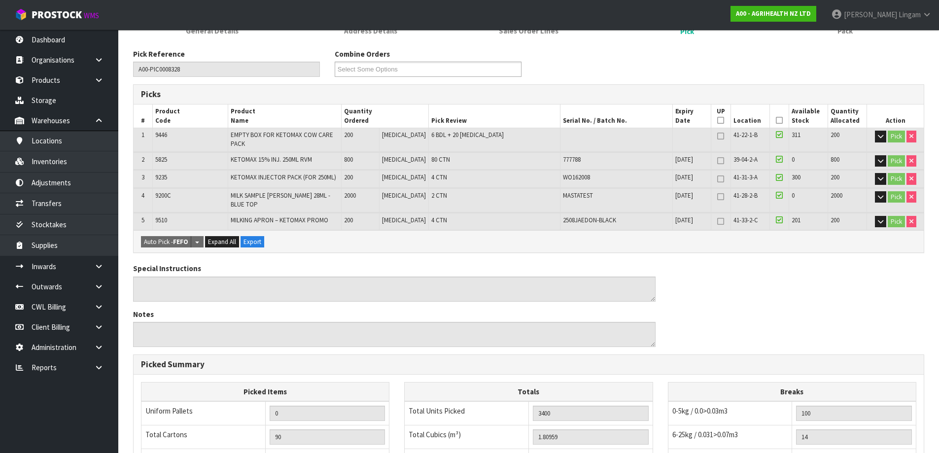
scroll to position [328, 0]
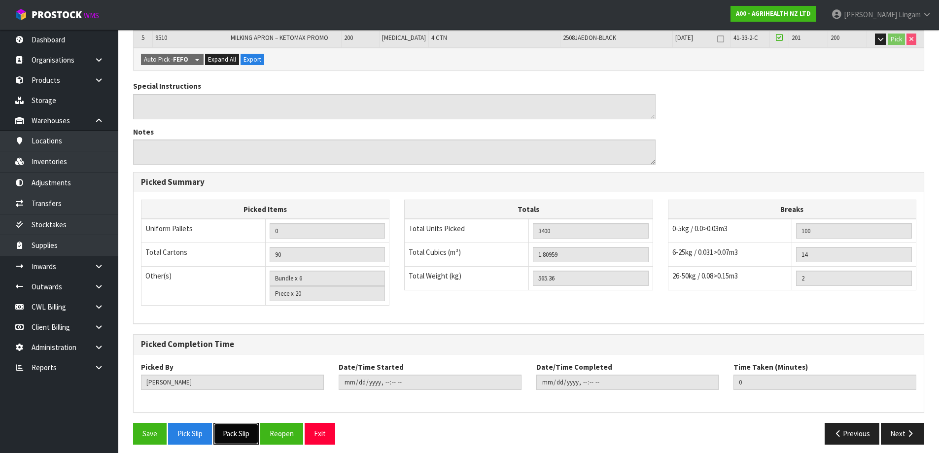
click at [240, 433] on button "Pack Slip" at bounding box center [235, 433] width 45 height 21
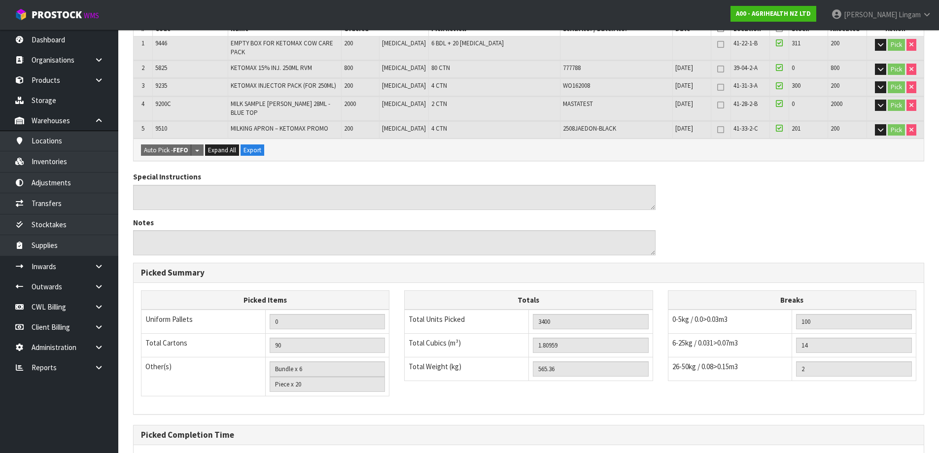
scroll to position [0, 0]
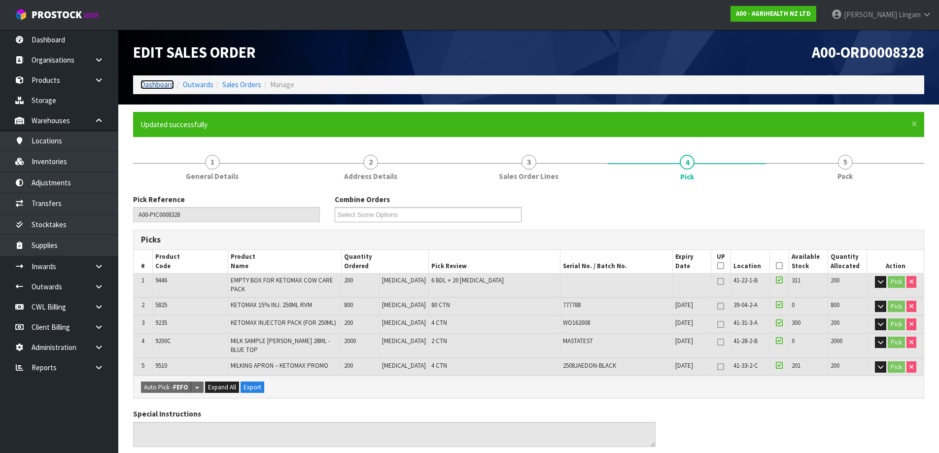
click at [159, 86] on link "Dashboard" at bounding box center [158, 84] width 34 height 9
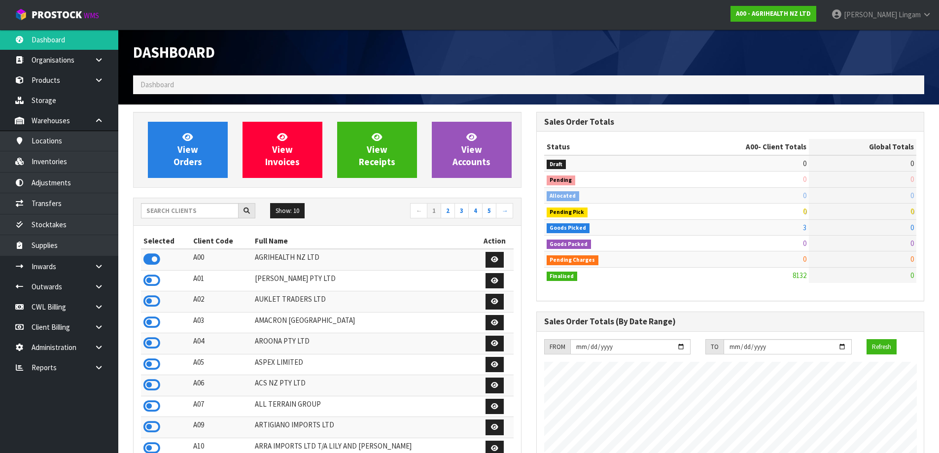
scroll to position [747, 403]
click at [202, 213] on input "text" at bounding box center [190, 210] width 98 height 15
click at [208, 213] on input "text" at bounding box center [190, 210] width 98 height 15
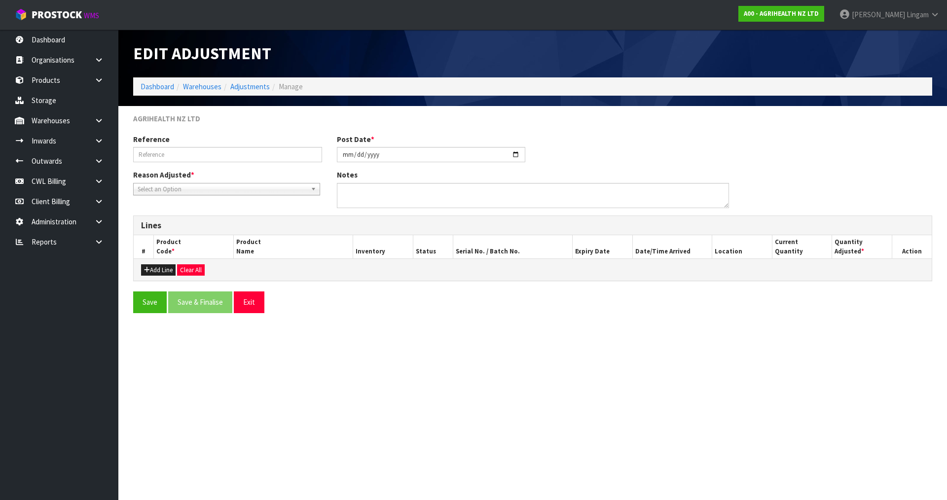
type input "9510"
type input "[DATE]"
type textarea "UPDATING BATCH"
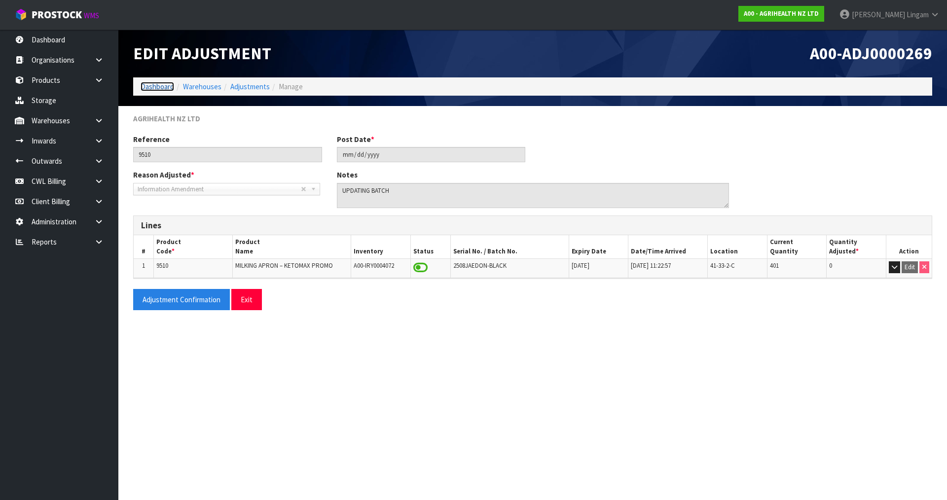
click at [165, 87] on link "Dashboard" at bounding box center [158, 86] width 34 height 9
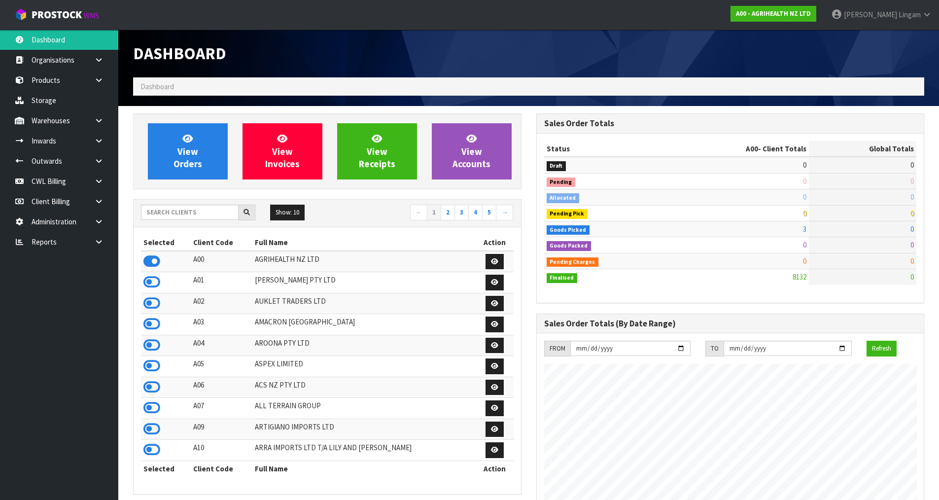
scroll to position [747, 403]
